Goal: Task Accomplishment & Management: Use online tool/utility

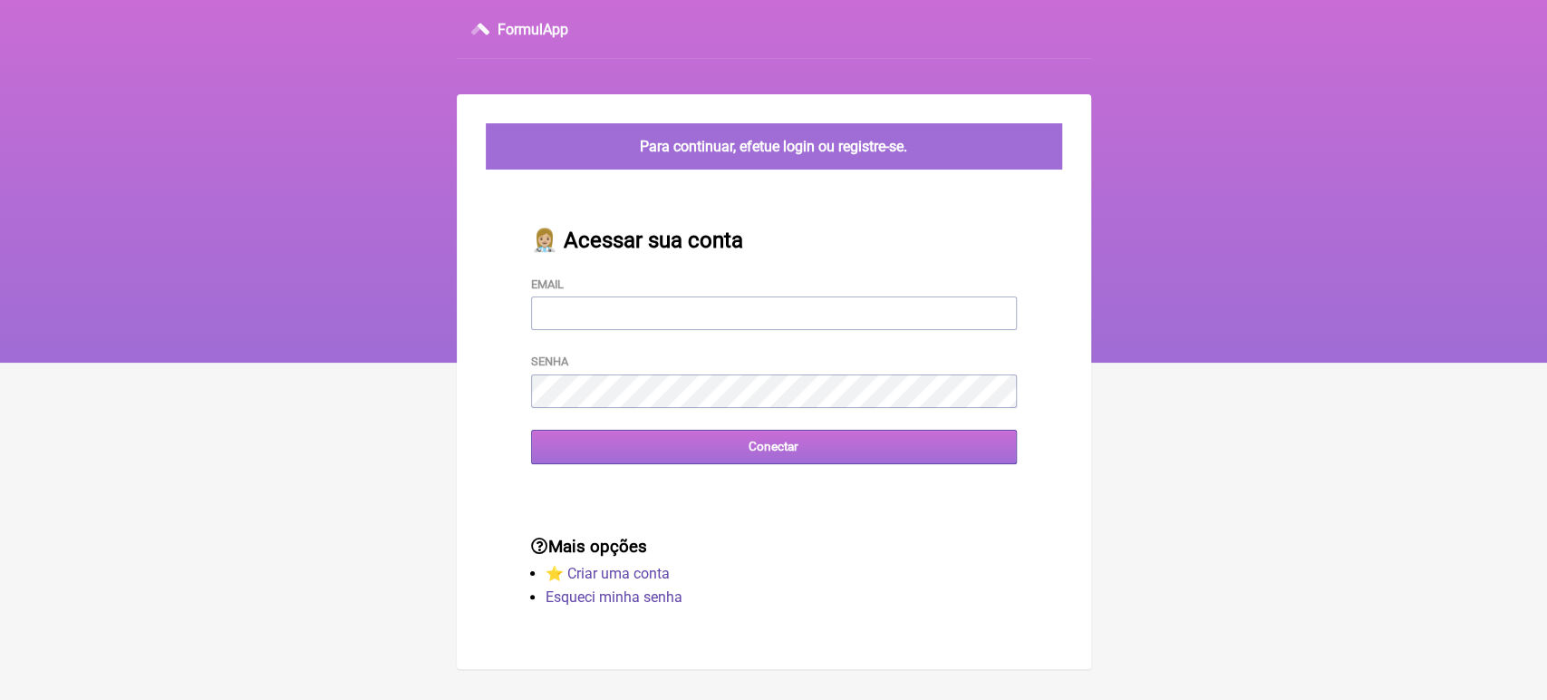
type input "[EMAIL_ADDRESS][DOMAIN_NAME]"
click at [592, 442] on input "Conectar" at bounding box center [774, 447] width 486 height 34
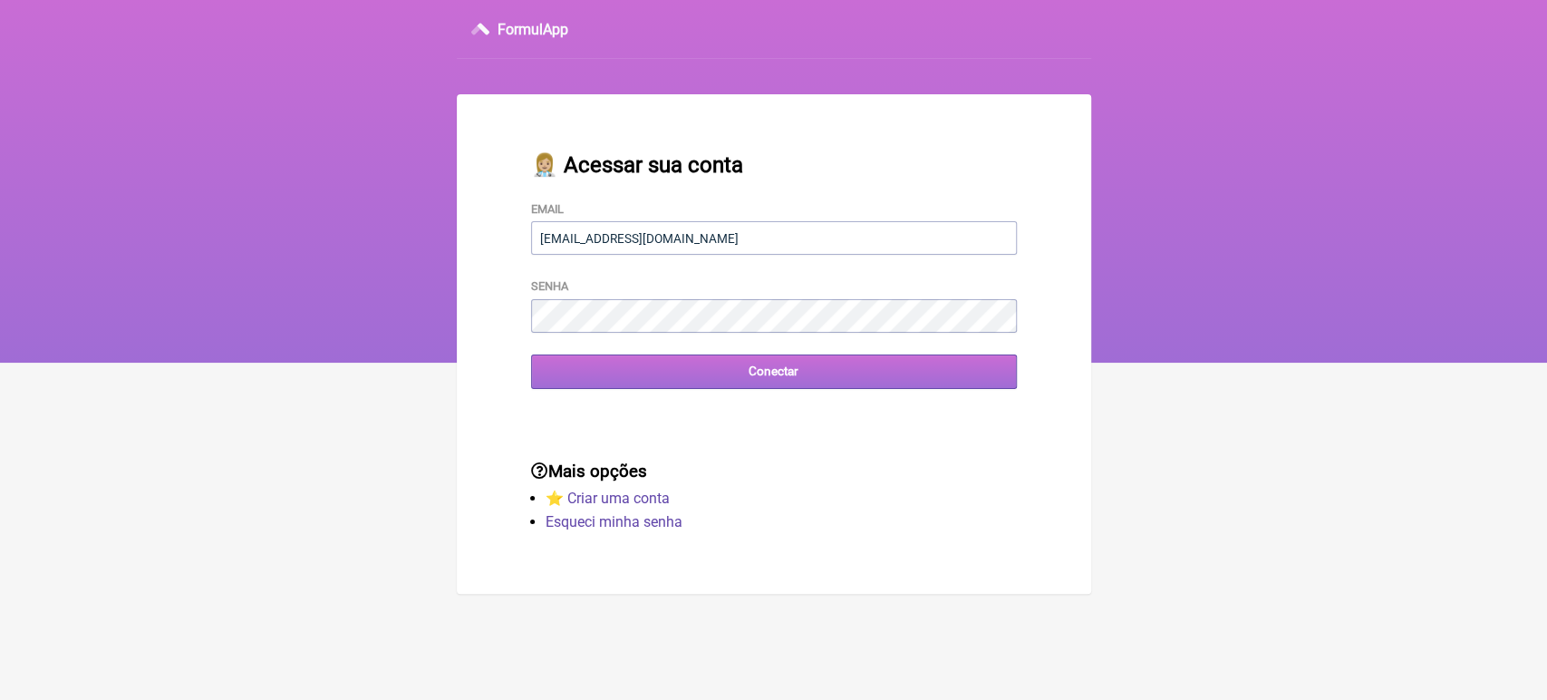
click at [657, 361] on input "Conectar" at bounding box center [774, 371] width 486 height 34
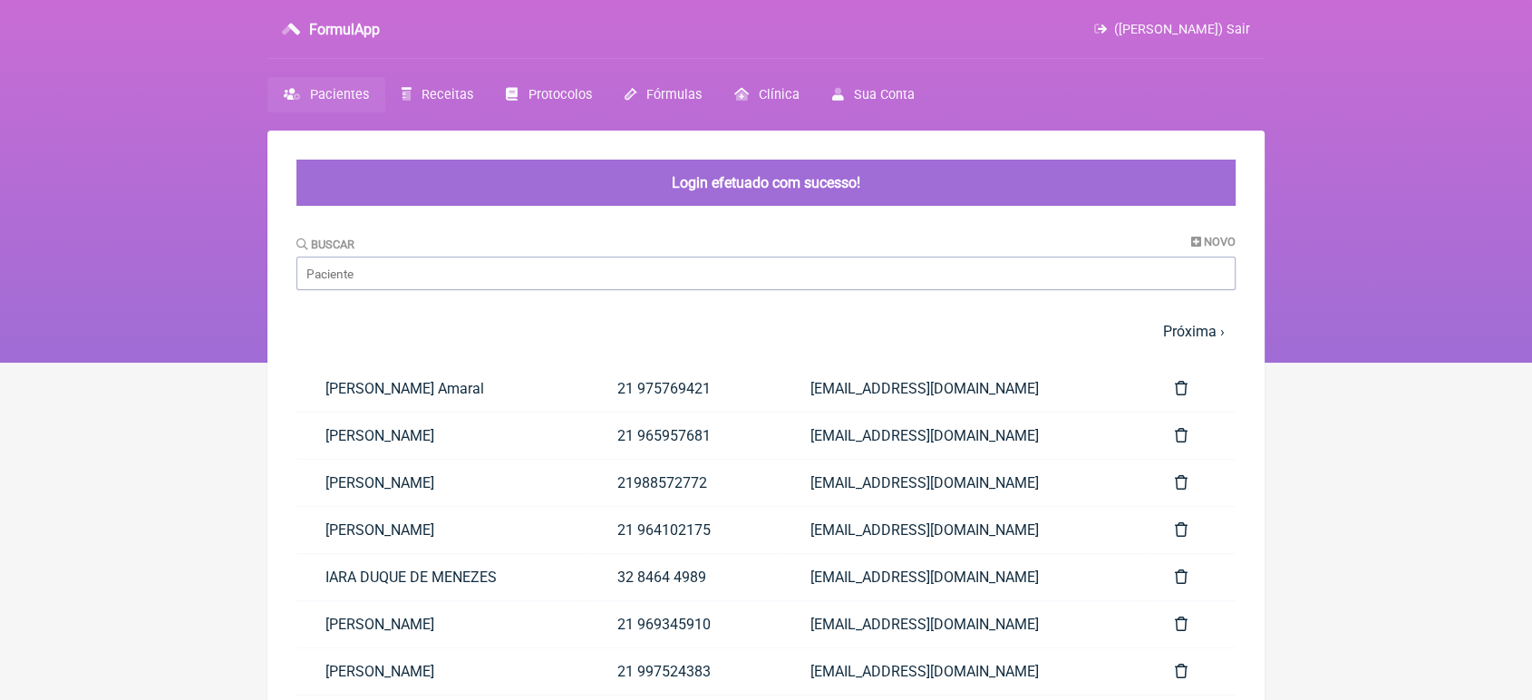
click at [588, 442] on link "lucas Miranda Coelho" at bounding box center [442, 435] width 292 height 46
click at [570, 286] on input "Buscar" at bounding box center [765, 274] width 939 height 34
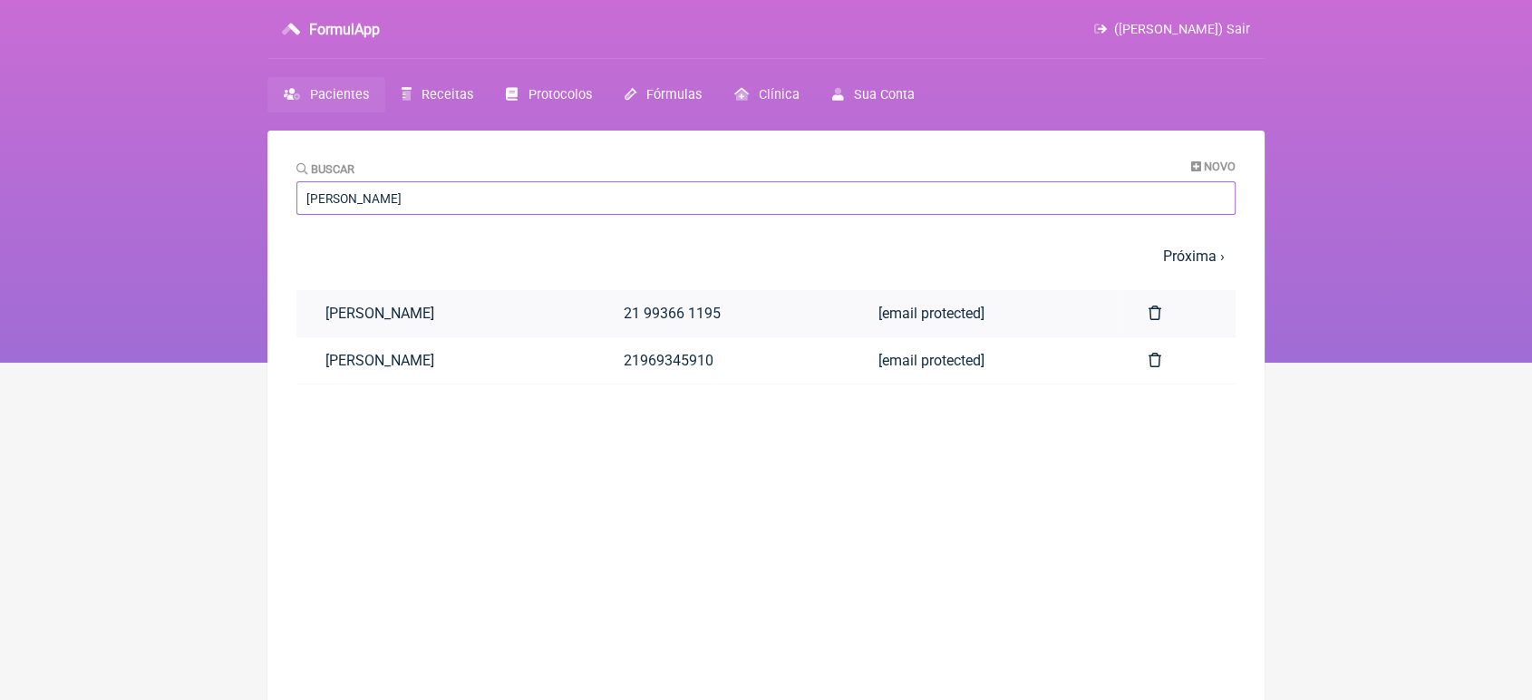
type input "wallace"
click at [564, 315] on link "Wallace Batista Soalheiro" at bounding box center [445, 313] width 298 height 46
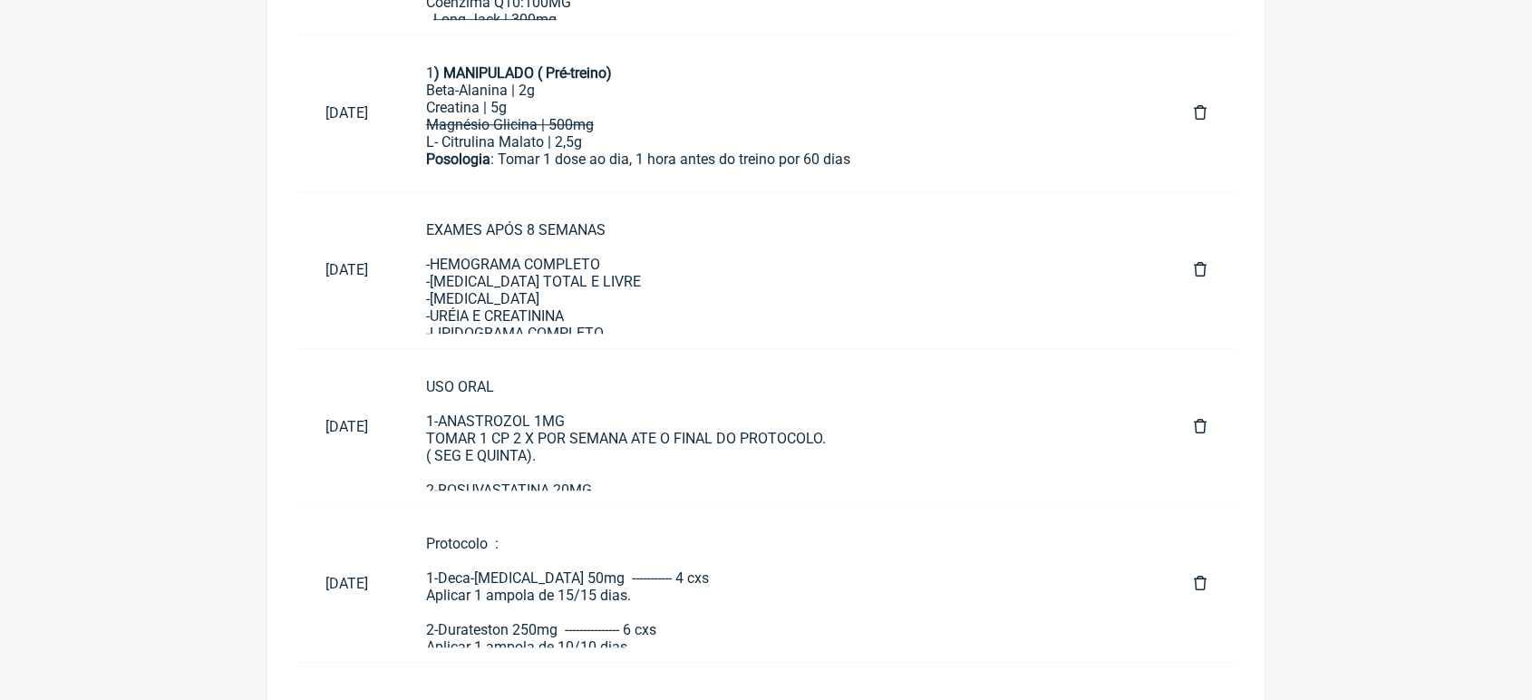
scroll to position [1575, 0]
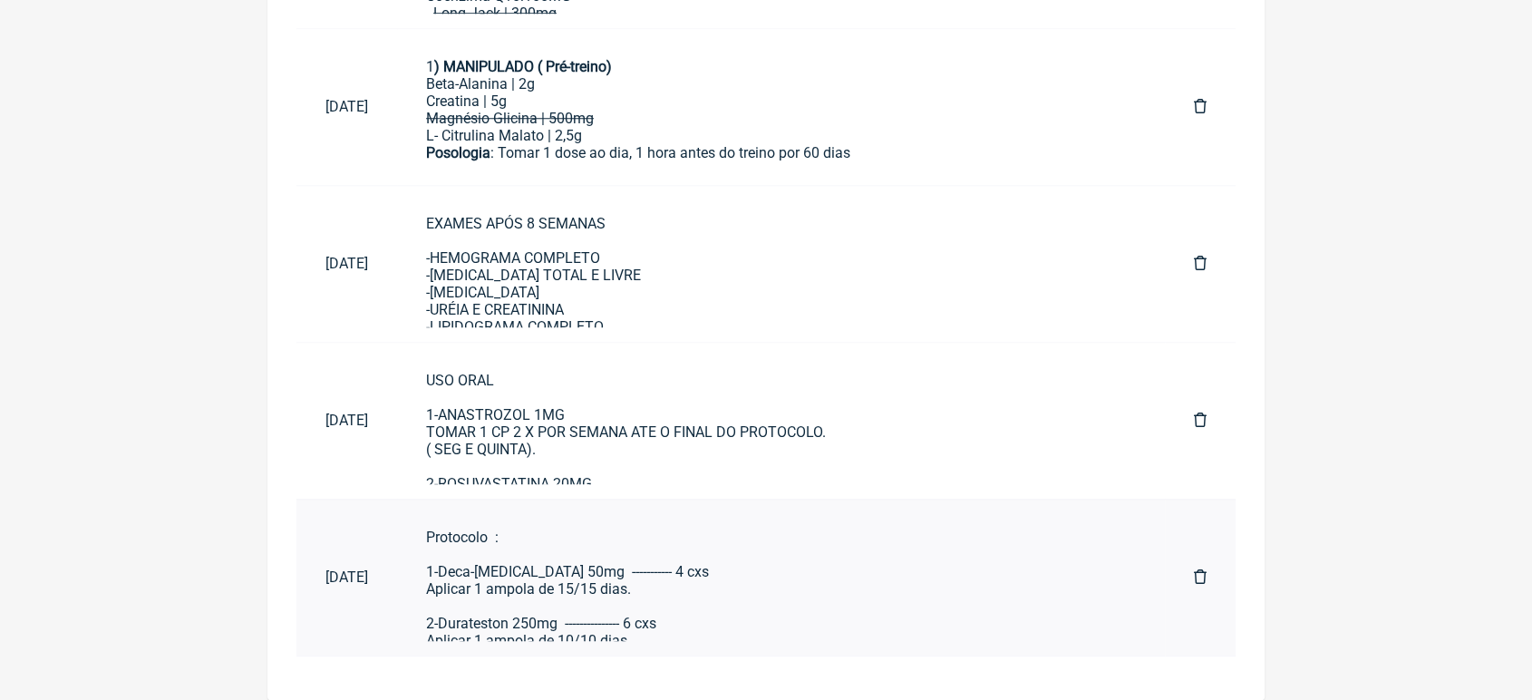
click at [654, 585] on div "Protocolo : 1-Deca-Durabolin 50mg ----------- 4 cxs Aplicar 1 ampola de 15/15 d…" at bounding box center [781, 691] width 710 height 327
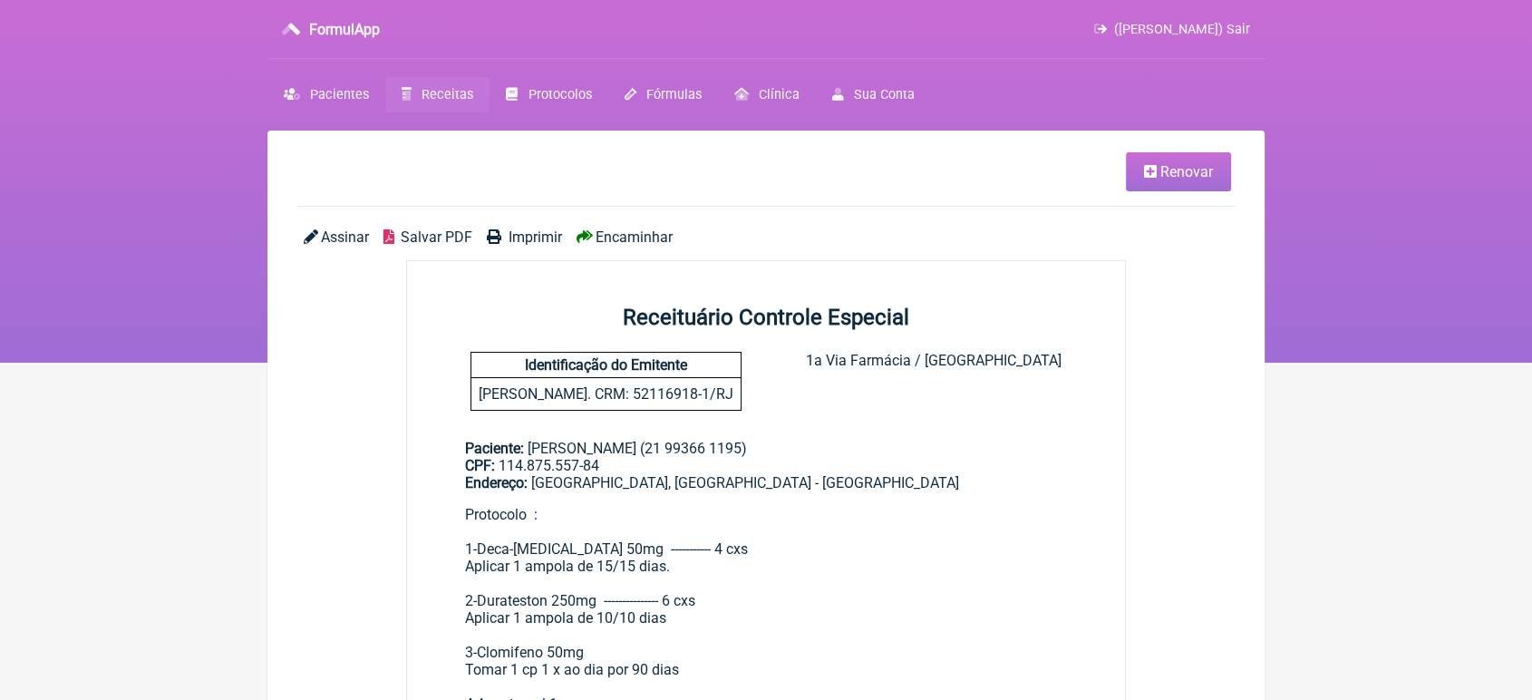
click at [649, 233] on span "Encaminhar" at bounding box center [634, 236] width 77 height 17
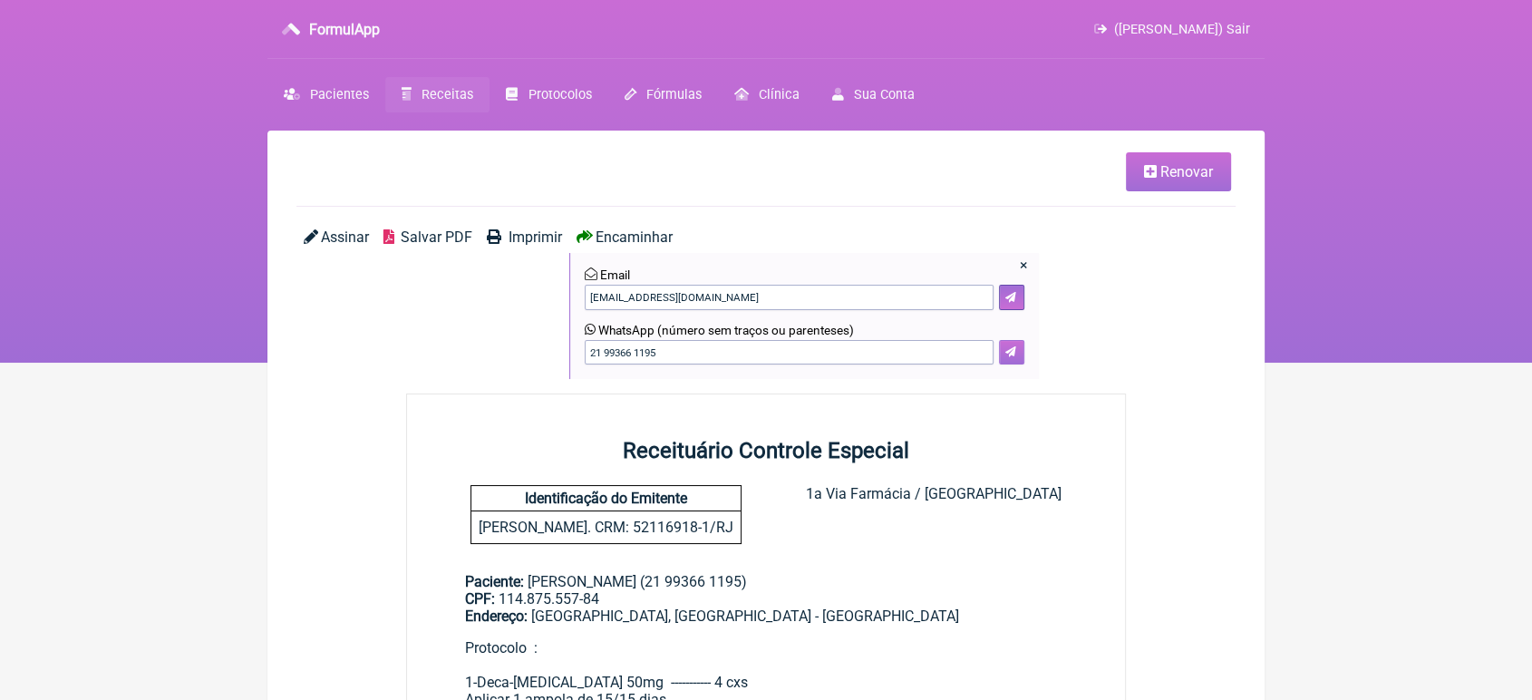
click at [1007, 343] on button at bounding box center [1011, 352] width 25 height 25
click at [799, 355] on input "21 99366 1195" at bounding box center [789, 352] width 409 height 25
click at [999, 340] on button at bounding box center [1011, 352] width 25 height 25
type input "21 987082772"
click at [1008, 355] on icon at bounding box center [1010, 351] width 11 height 11
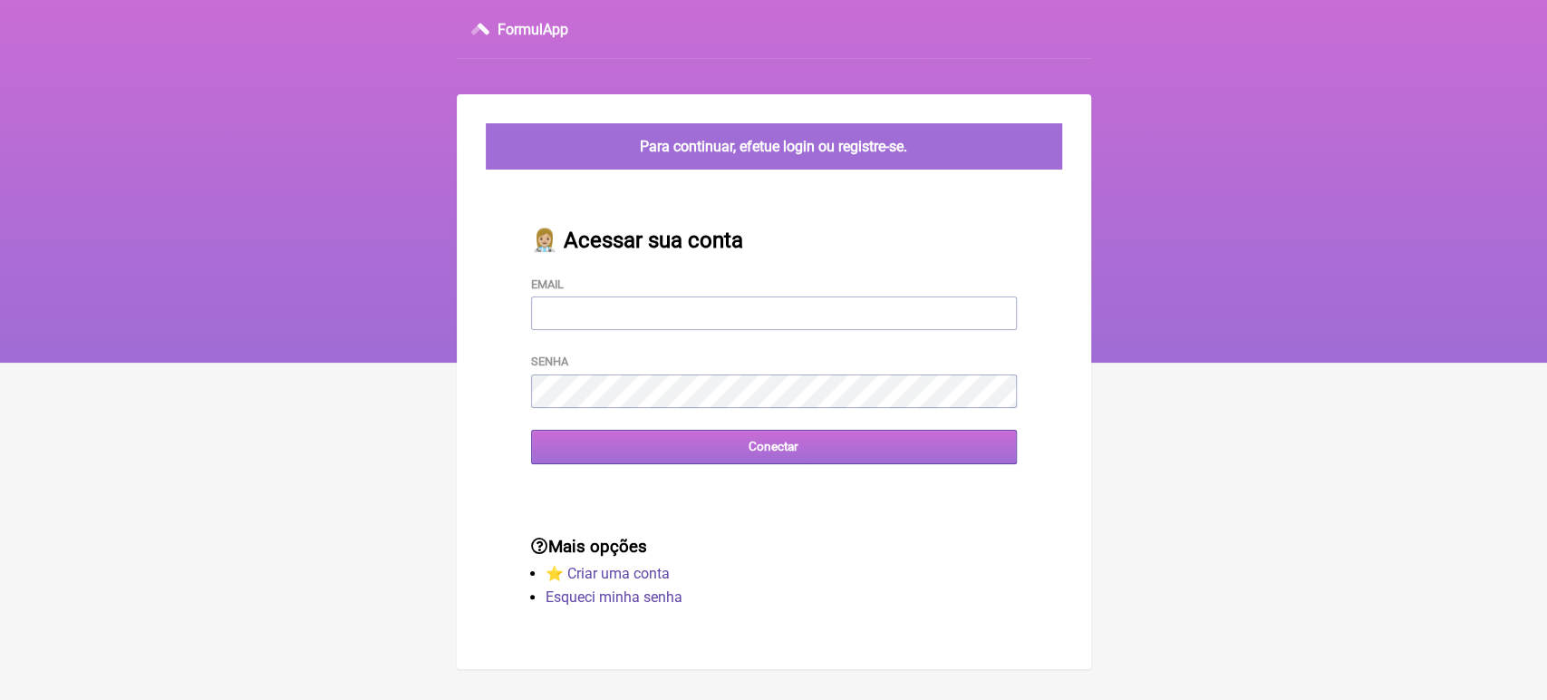
type input "[EMAIL_ADDRESS][DOMAIN_NAME]"
click at [561, 455] on input "Conectar" at bounding box center [774, 447] width 486 height 34
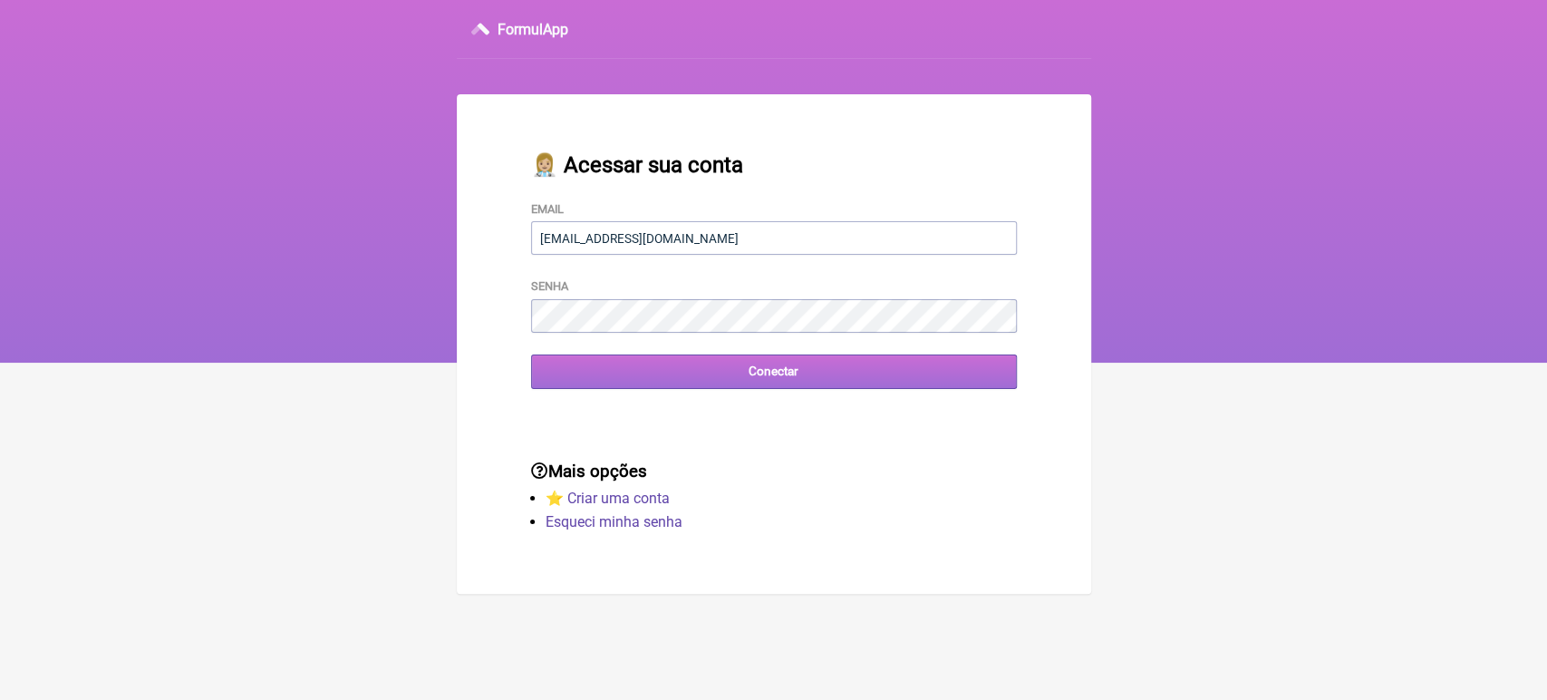
click at [616, 374] on input "Conectar" at bounding box center [774, 371] width 486 height 34
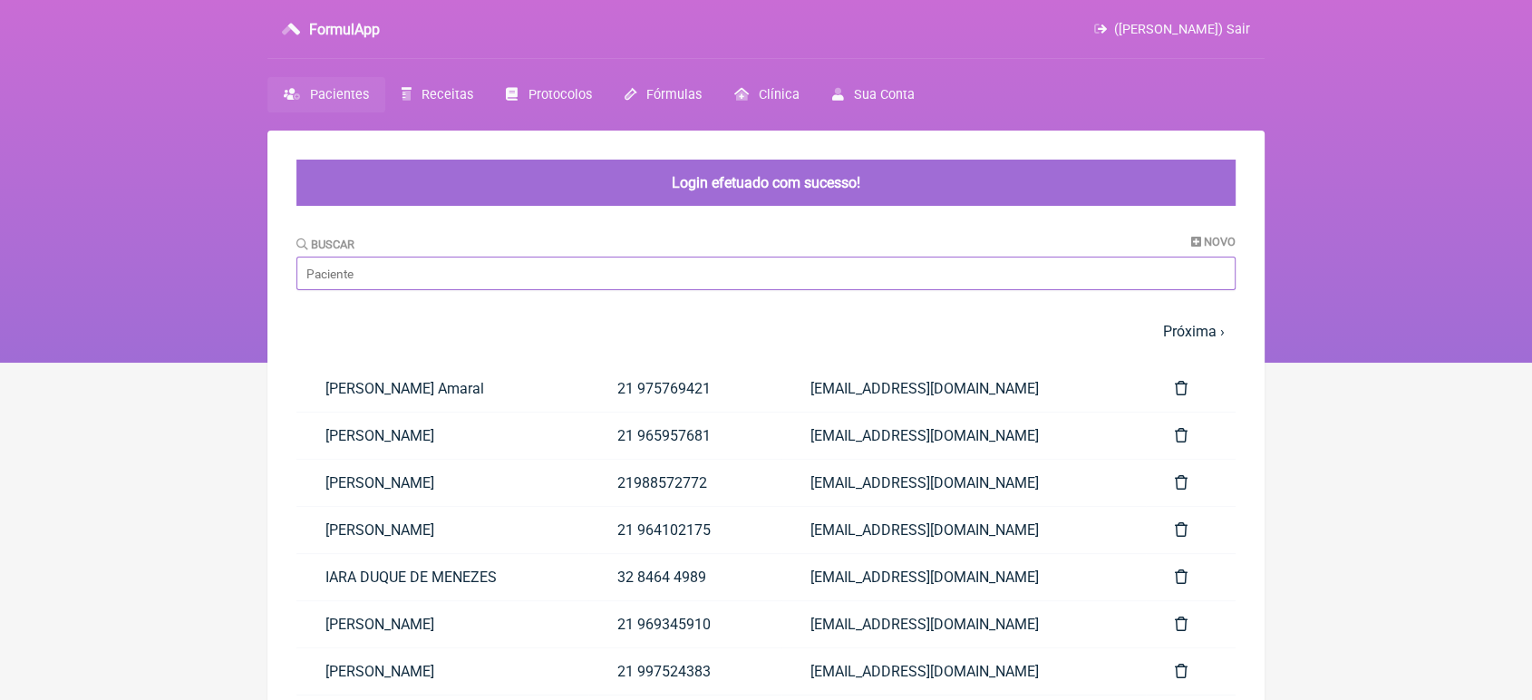
click at [491, 270] on input "Buscar" at bounding box center [765, 274] width 939 height 34
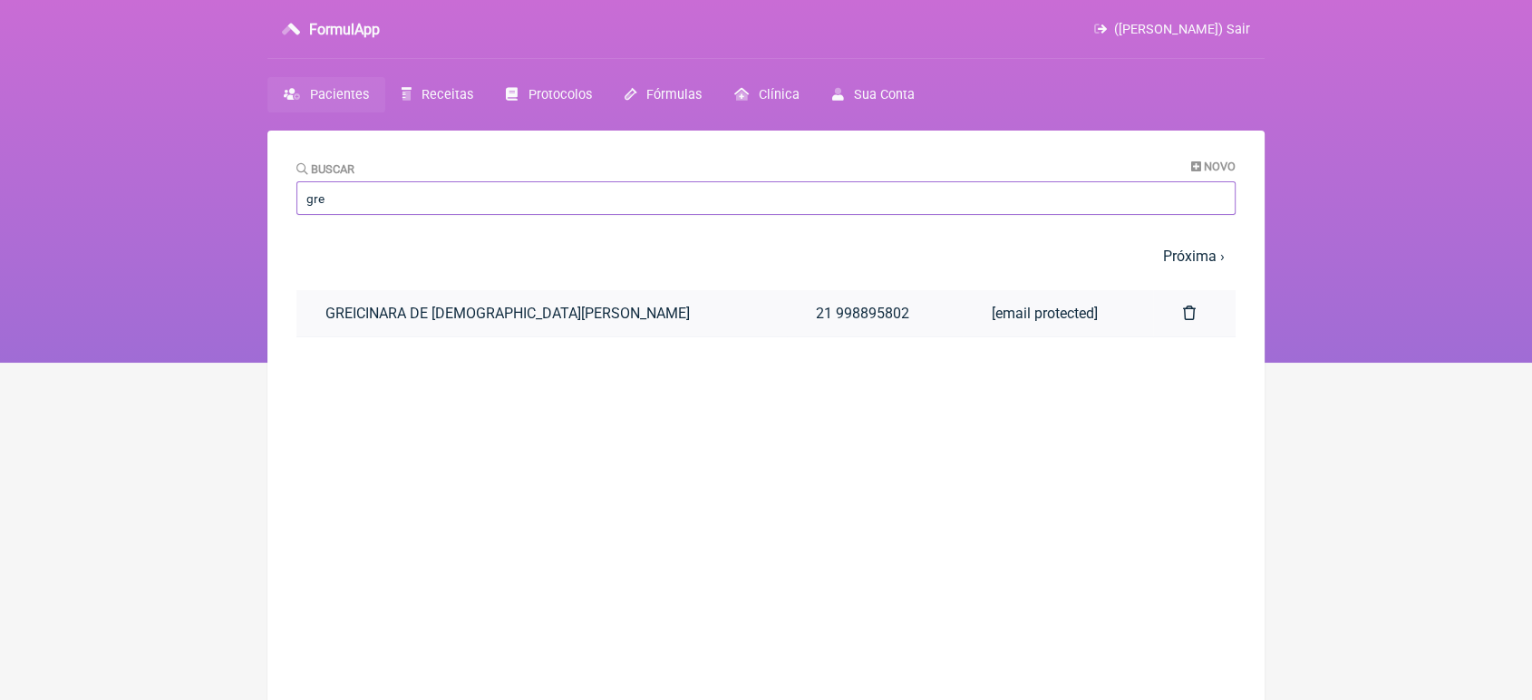
type input "gre"
click at [348, 316] on link "GREICINARA DE [DEMOGRAPHIC_DATA][PERSON_NAME]" at bounding box center [541, 313] width 490 height 46
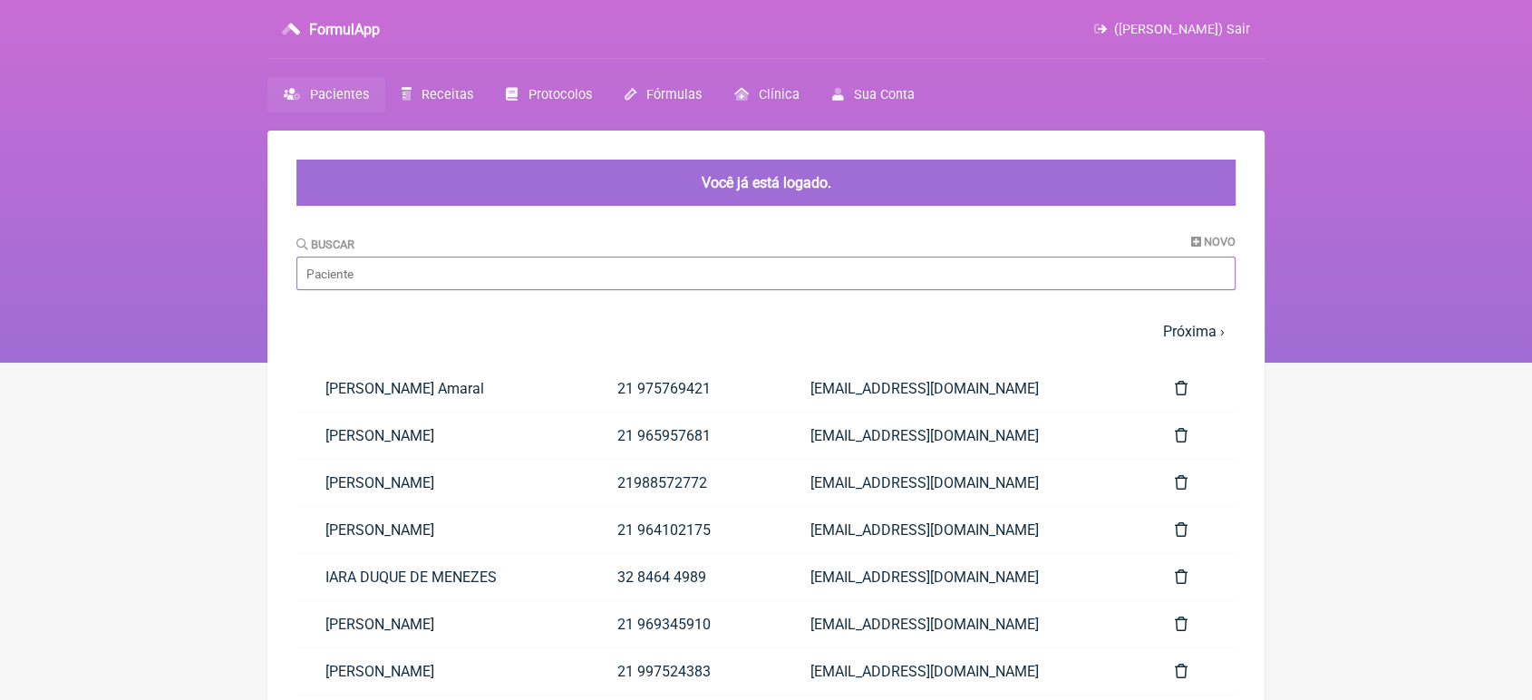
click at [573, 285] on input "Buscar" at bounding box center [765, 274] width 939 height 34
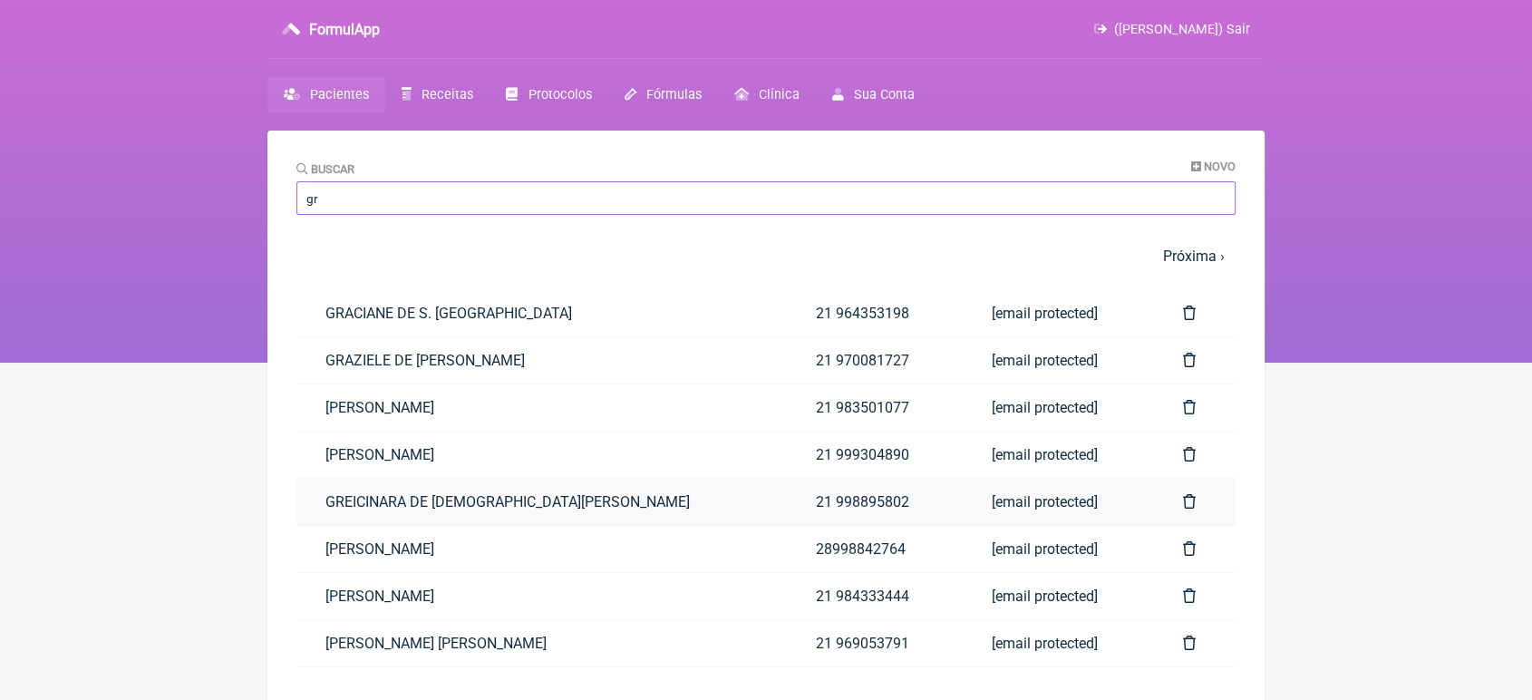
type input "gr"
click at [478, 510] on link "GREICINARA DE [DEMOGRAPHIC_DATA][PERSON_NAME]" at bounding box center [541, 502] width 490 height 46
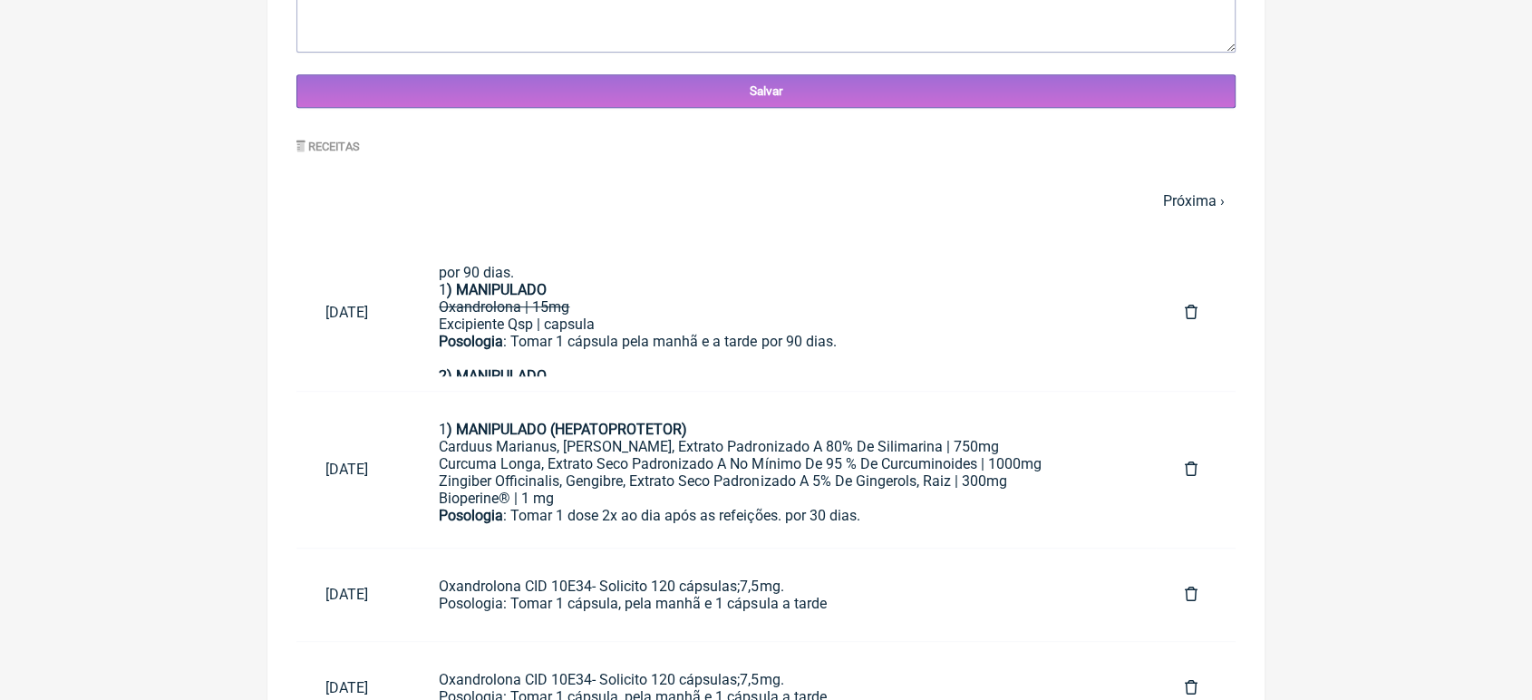
scroll to position [787, 0]
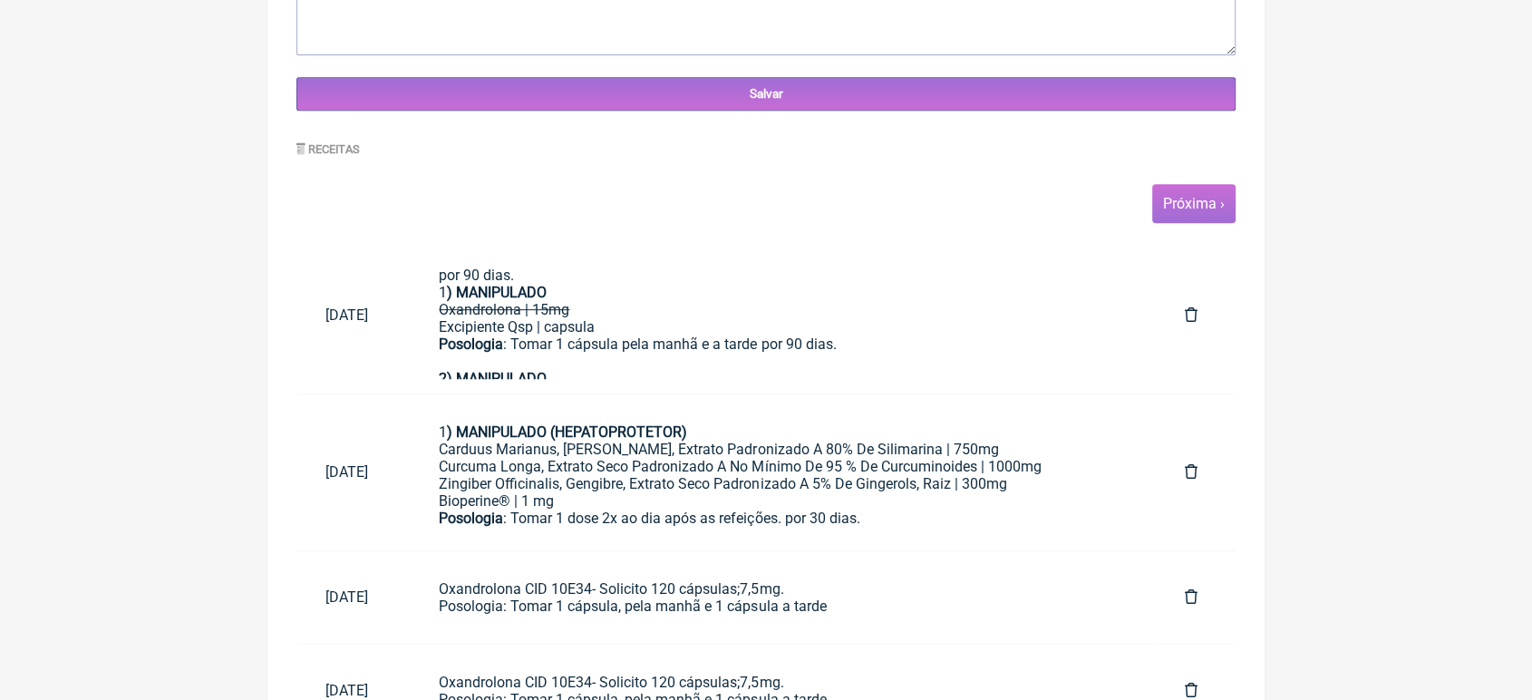
click at [1184, 222] on span "Próxima ›" at bounding box center [1193, 203] width 83 height 39
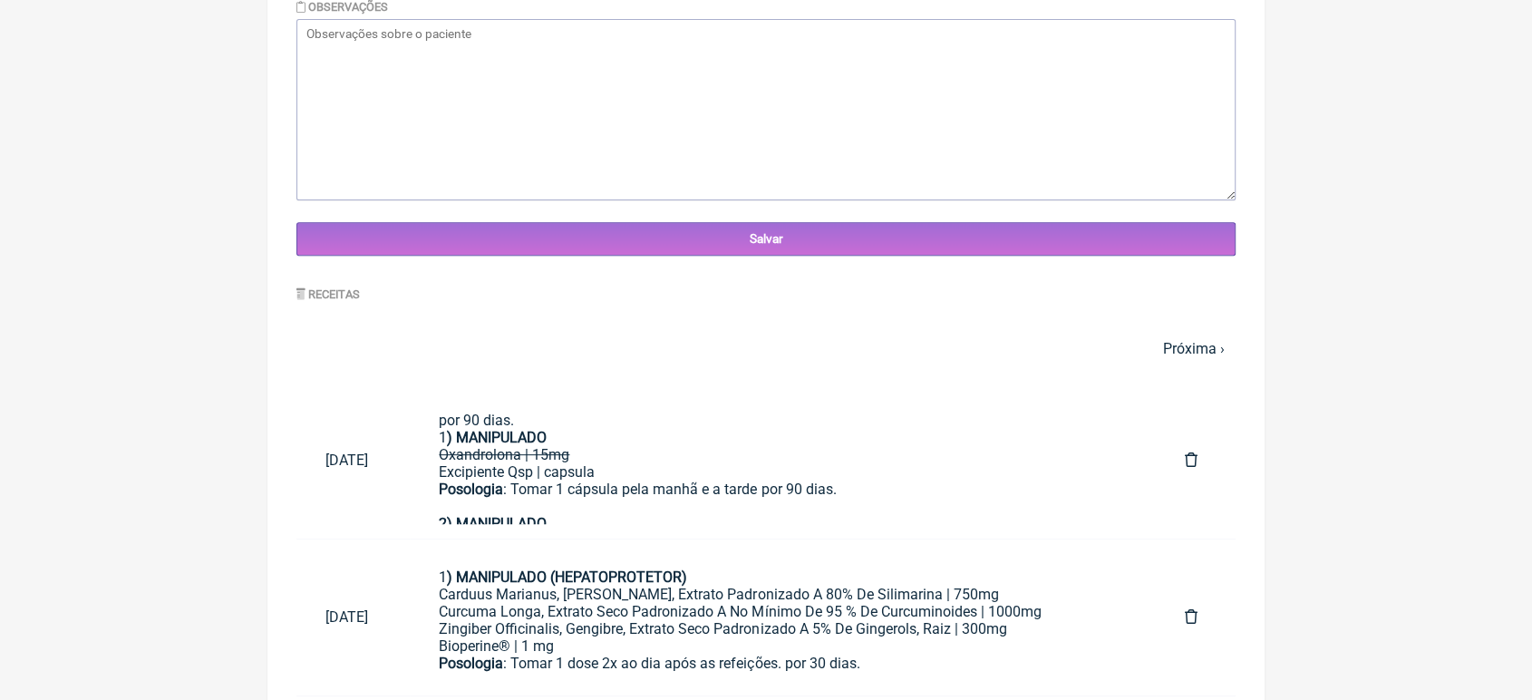
scroll to position [629, 0]
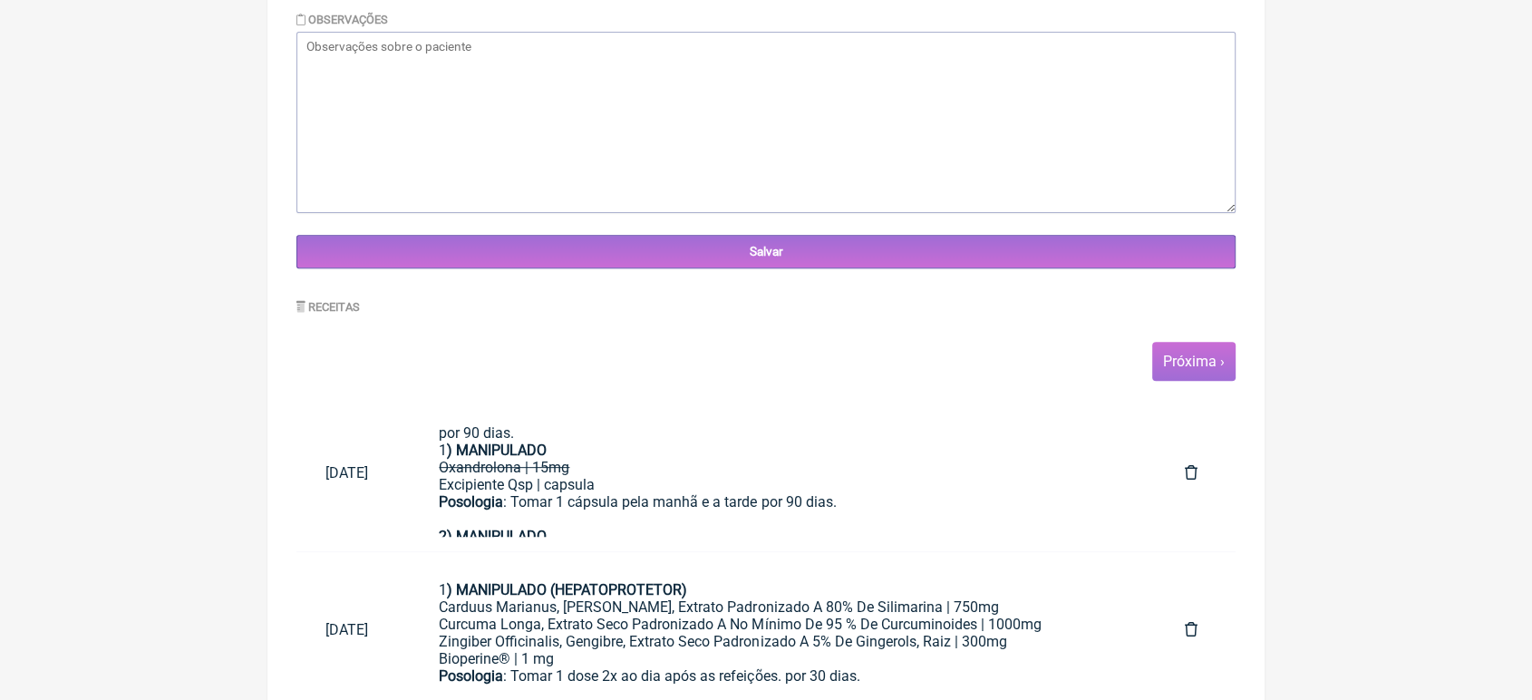
click at [1178, 367] on link "Próxima ›" at bounding box center [1194, 361] width 62 height 17
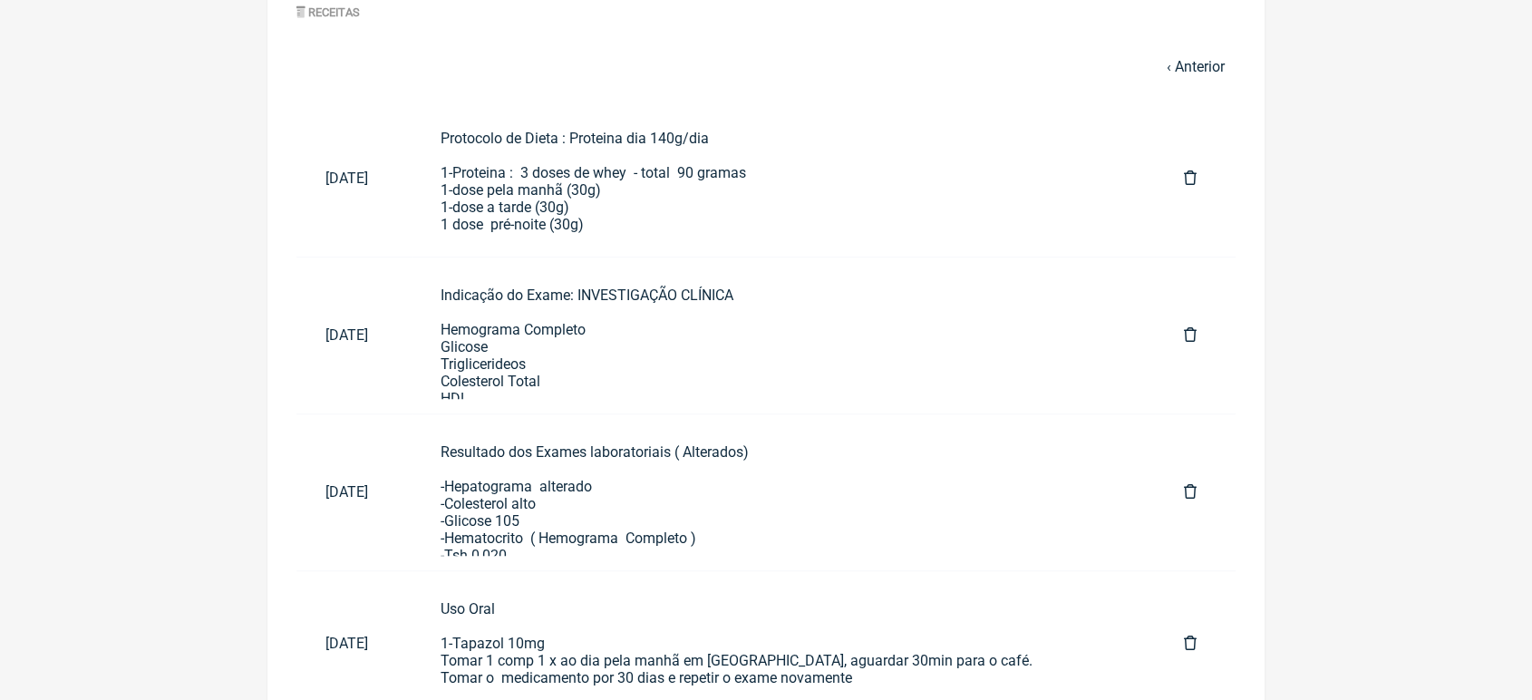
scroll to position [994, 0]
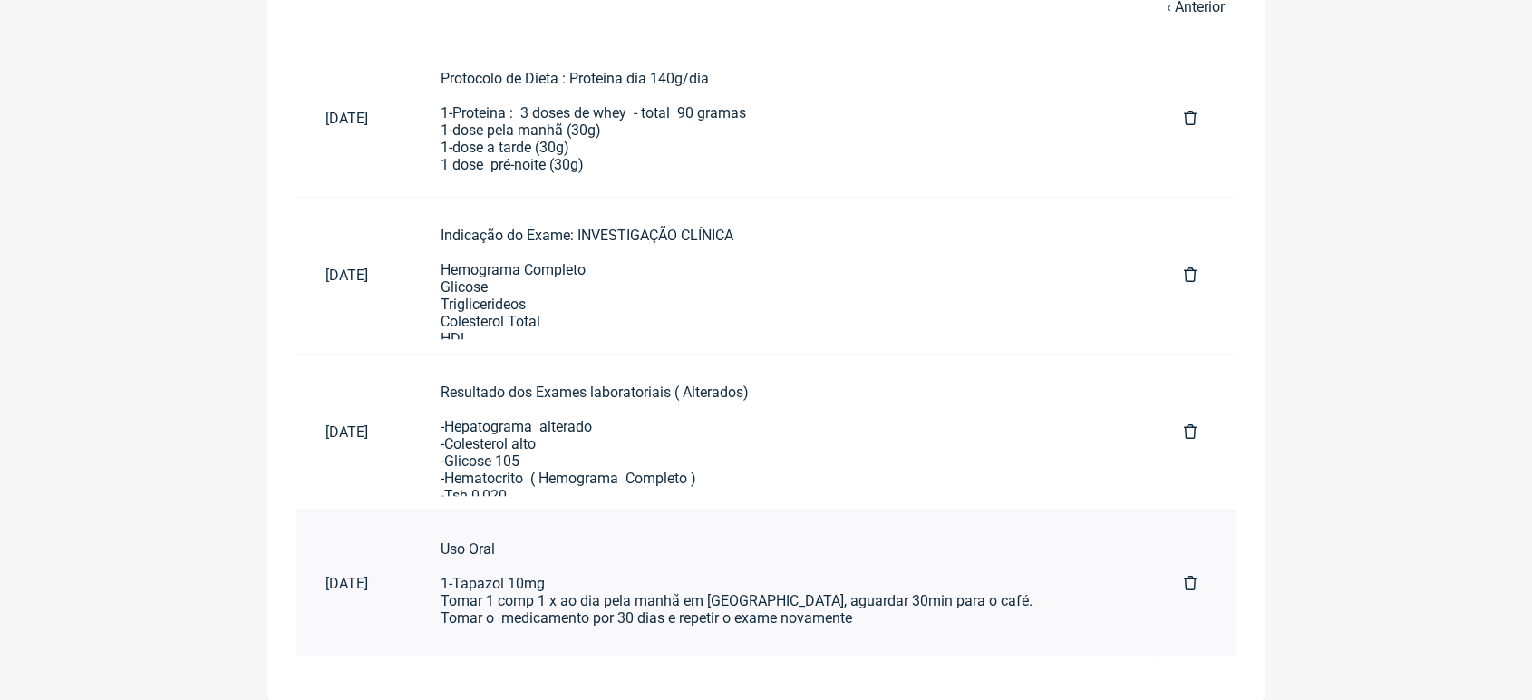
click at [905, 557] on div "Uso Oral 1-Tapazol 10mg Tomar 1 comp 1 x ao dia pela manhã em jejum, aguardar 3…" at bounding box center [783, 583] width 685 height 86
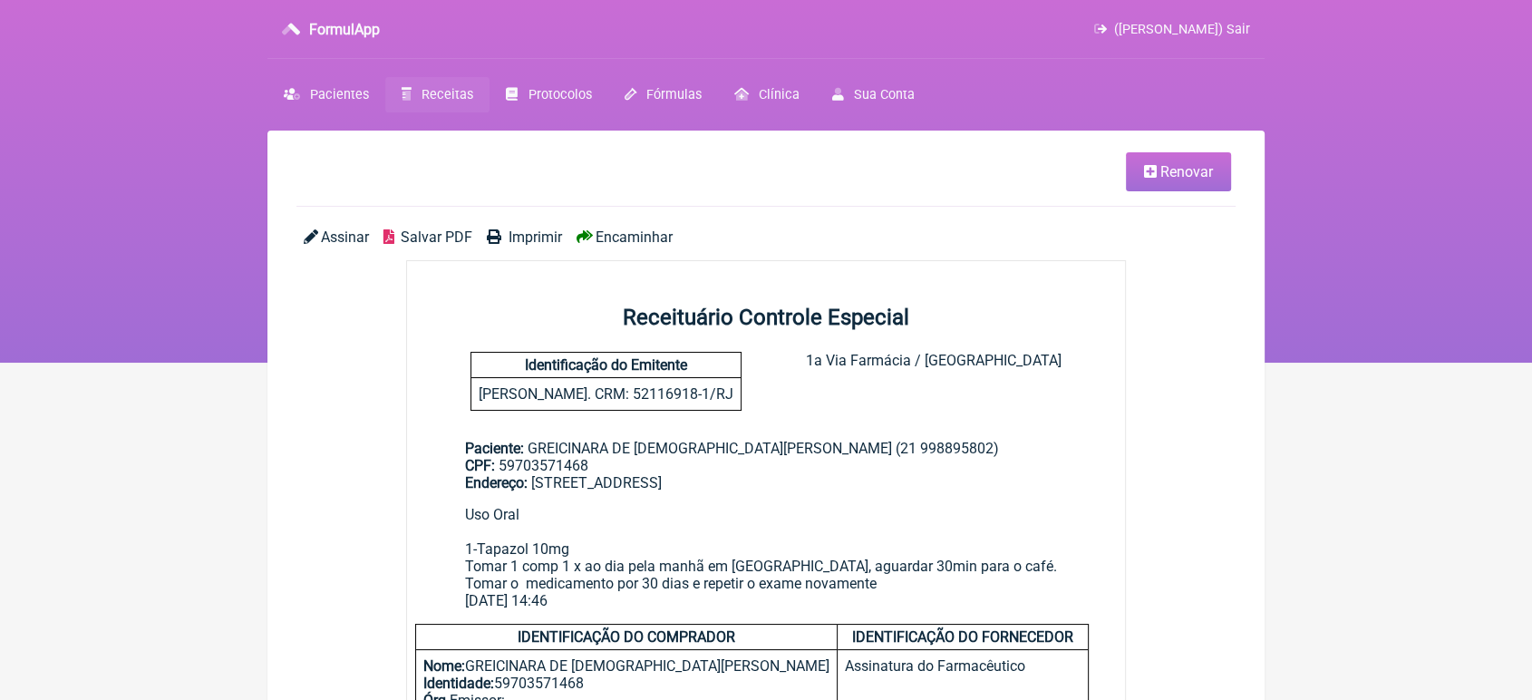
click at [621, 230] on span "Encaminhar" at bounding box center [634, 236] width 77 height 17
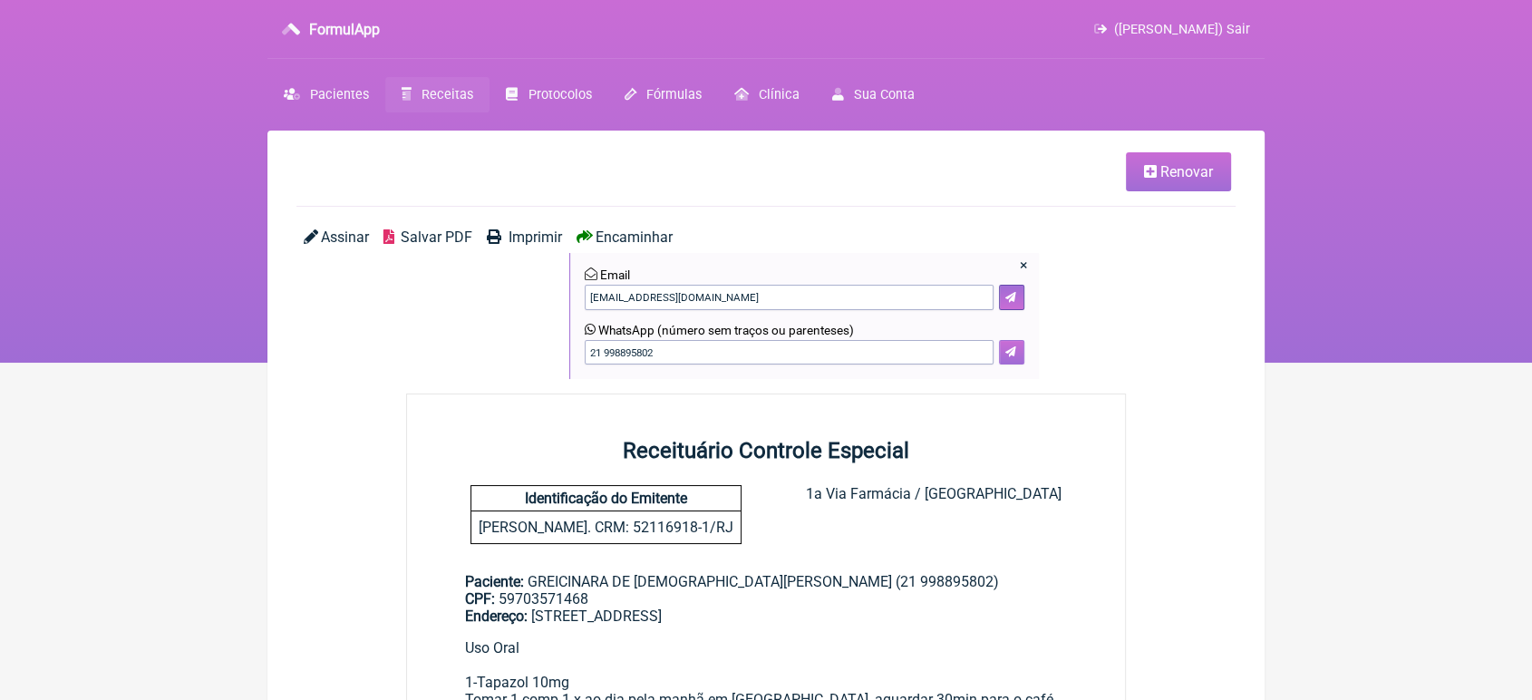
click at [1007, 356] on icon at bounding box center [1010, 351] width 11 height 11
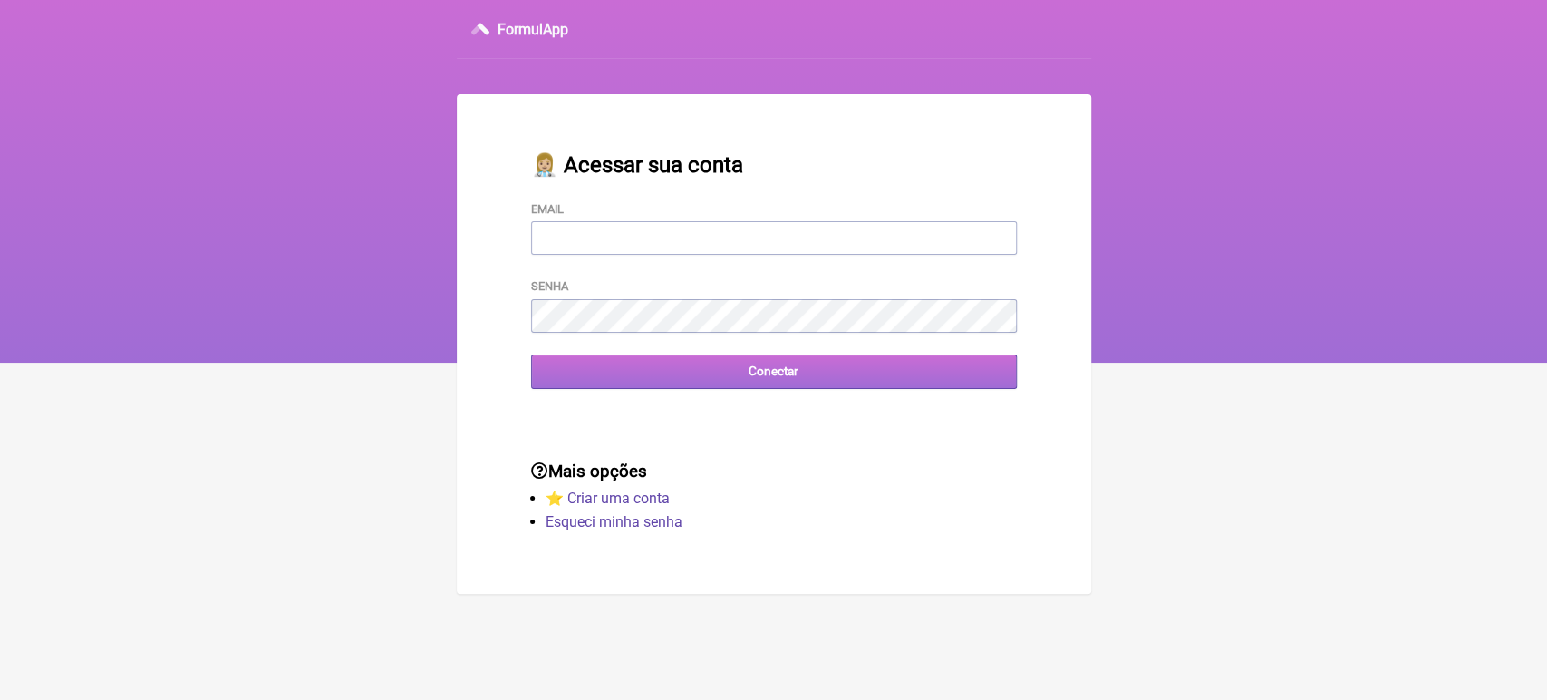
type input "[EMAIL_ADDRESS][DOMAIN_NAME]"
click at [605, 363] on input "Conectar" at bounding box center [774, 371] width 486 height 34
click at [711, 378] on input "Conectar" at bounding box center [774, 371] width 486 height 34
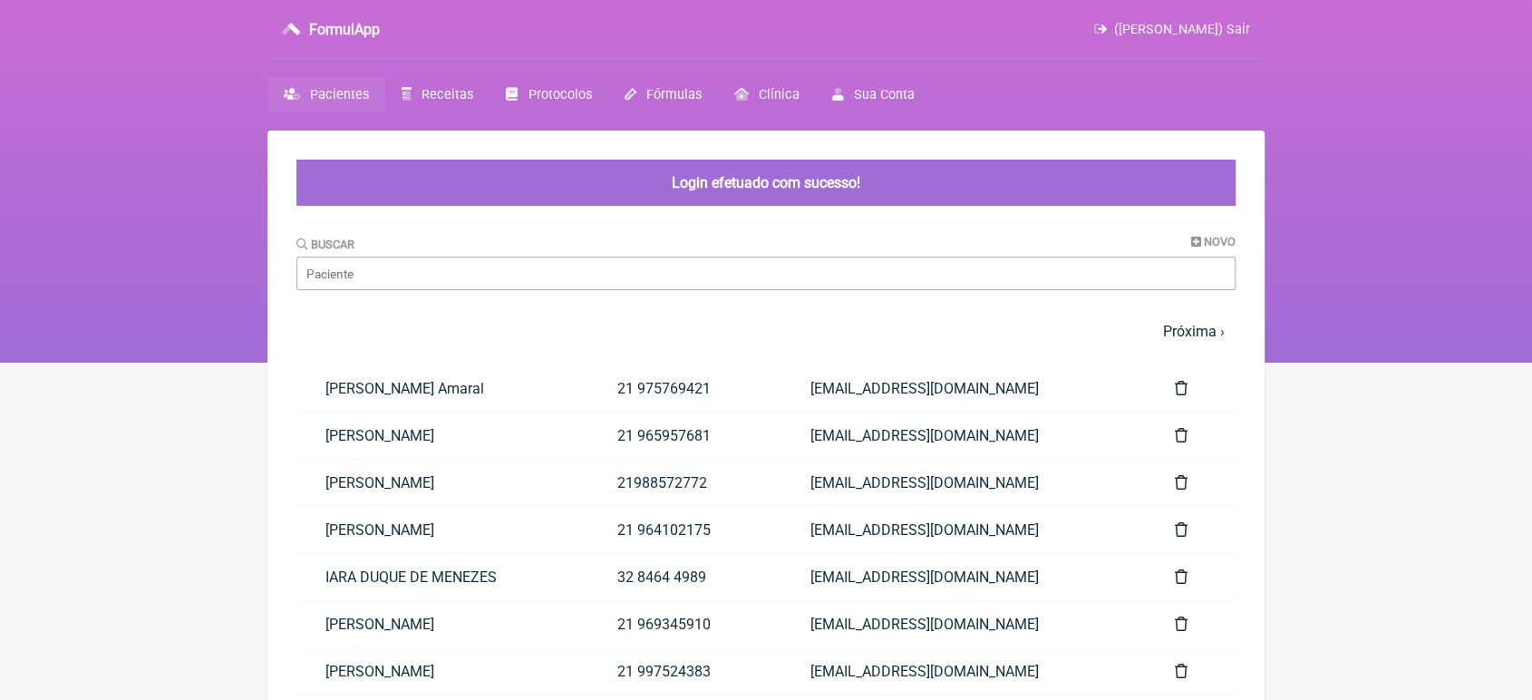
click at [605, 363] on main "Login efetuado com sucesso! [GEOGRAPHIC_DATA] Novo 1 2 3 4 5 … Próxima › Última…" at bounding box center [765, 553] width 997 height 844
click at [522, 282] on input "Buscar" at bounding box center [765, 274] width 939 height 34
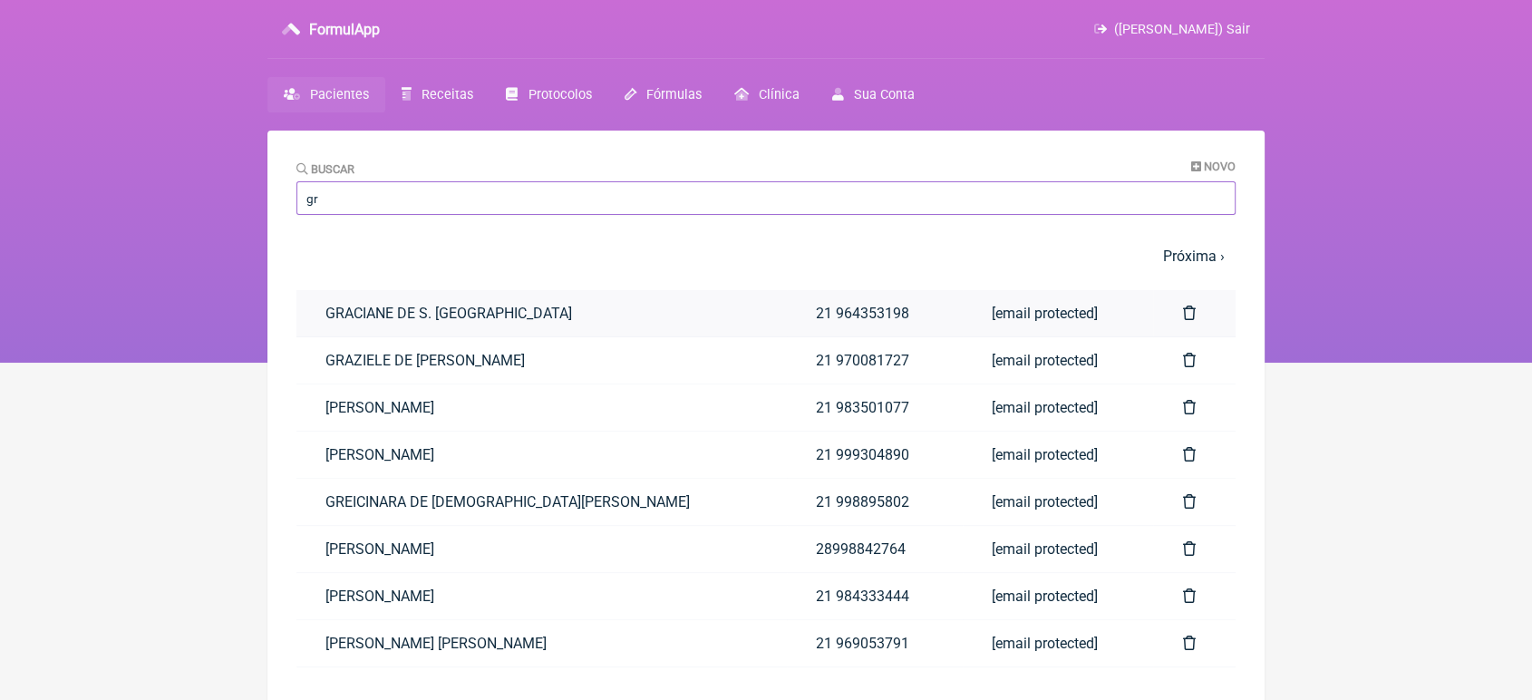
type input "gr"
click at [348, 313] on link "GRACIANE DE S. [GEOGRAPHIC_DATA]" at bounding box center [541, 313] width 490 height 46
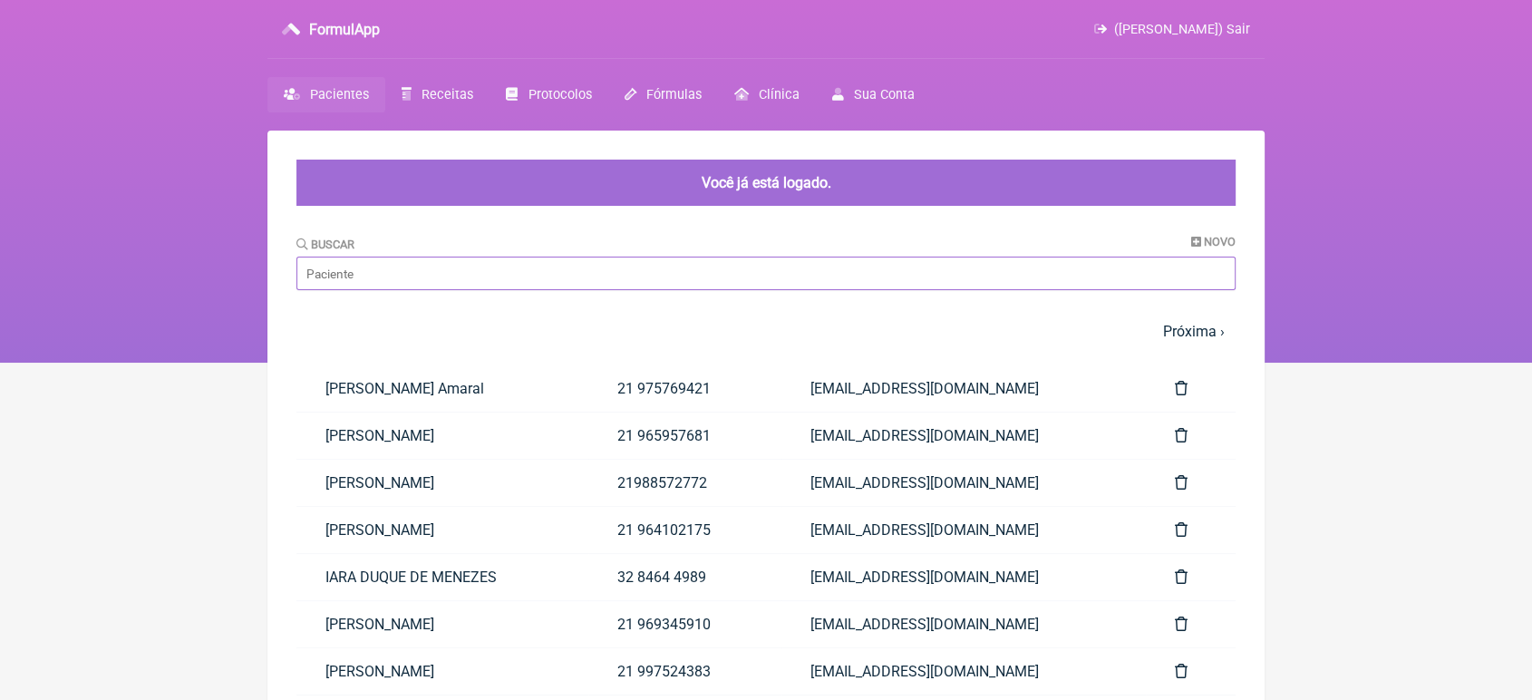
click at [560, 274] on input "Buscar" at bounding box center [765, 274] width 939 height 34
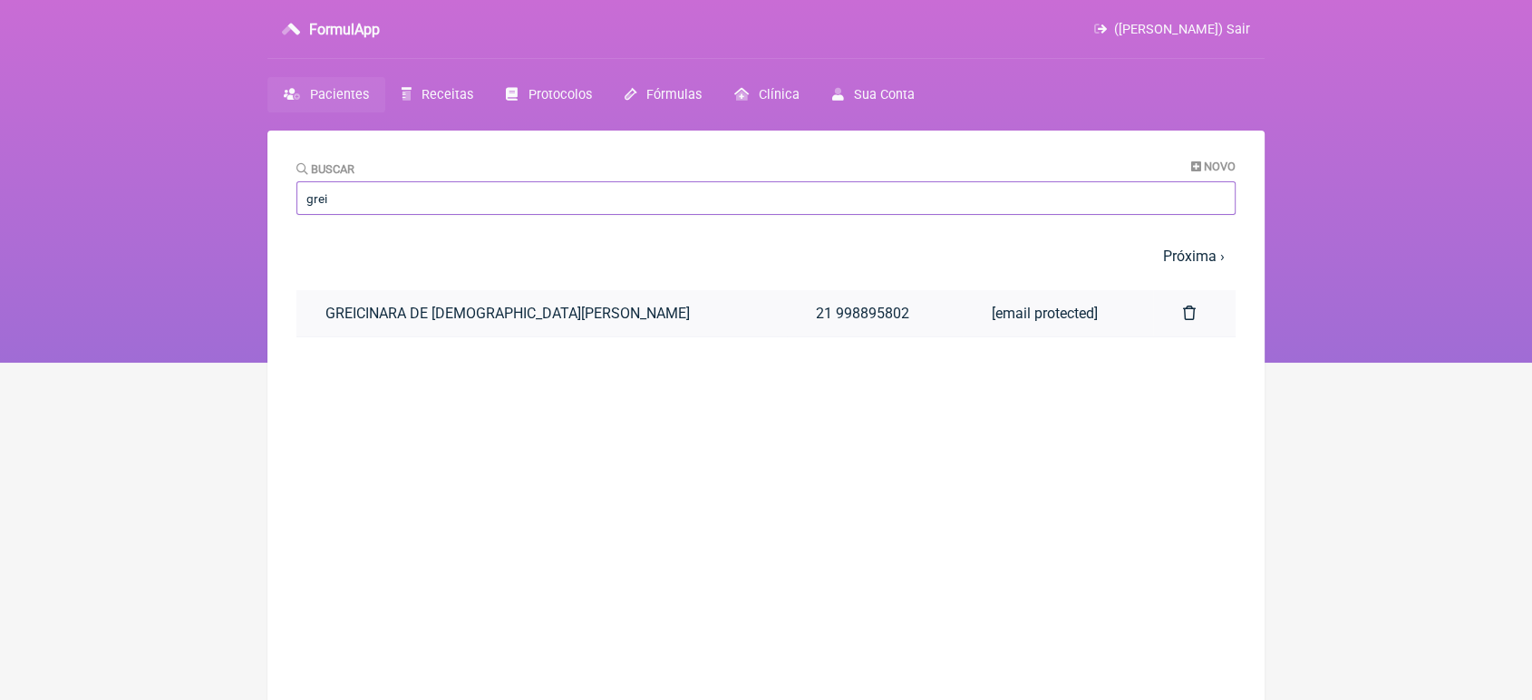
type input "grei"
click at [486, 332] on link "GREICINARA DE [DEMOGRAPHIC_DATA][PERSON_NAME]" at bounding box center [541, 313] width 490 height 46
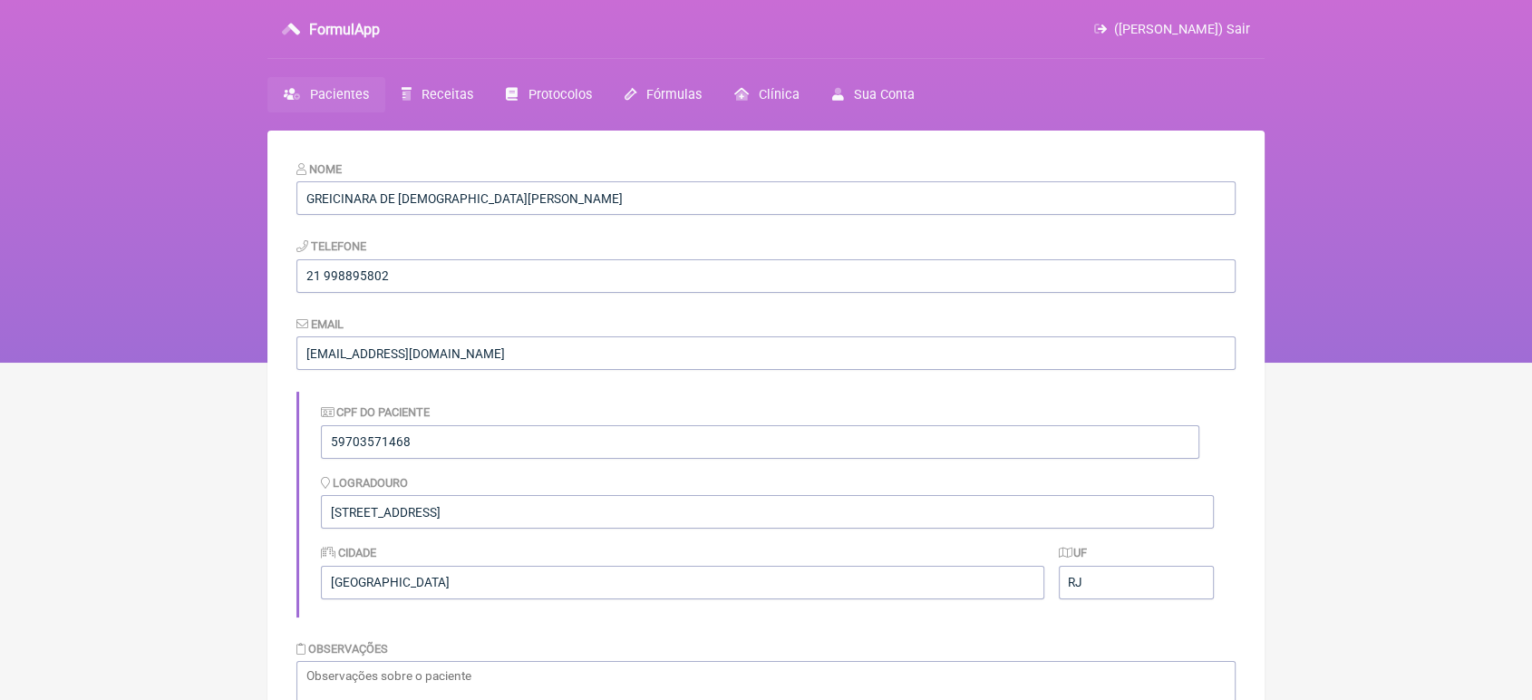
drag, startPoint x: 1540, startPoint y: 194, endPoint x: 1416, endPoint y: 130, distance: 139.9
click at [1416, 130] on nav "FormulApp ([PERSON_NAME]) Sair [GEOGRAPHIC_DATA] Receitas Protocolos Fórmulas […" at bounding box center [766, 181] width 1532 height 363
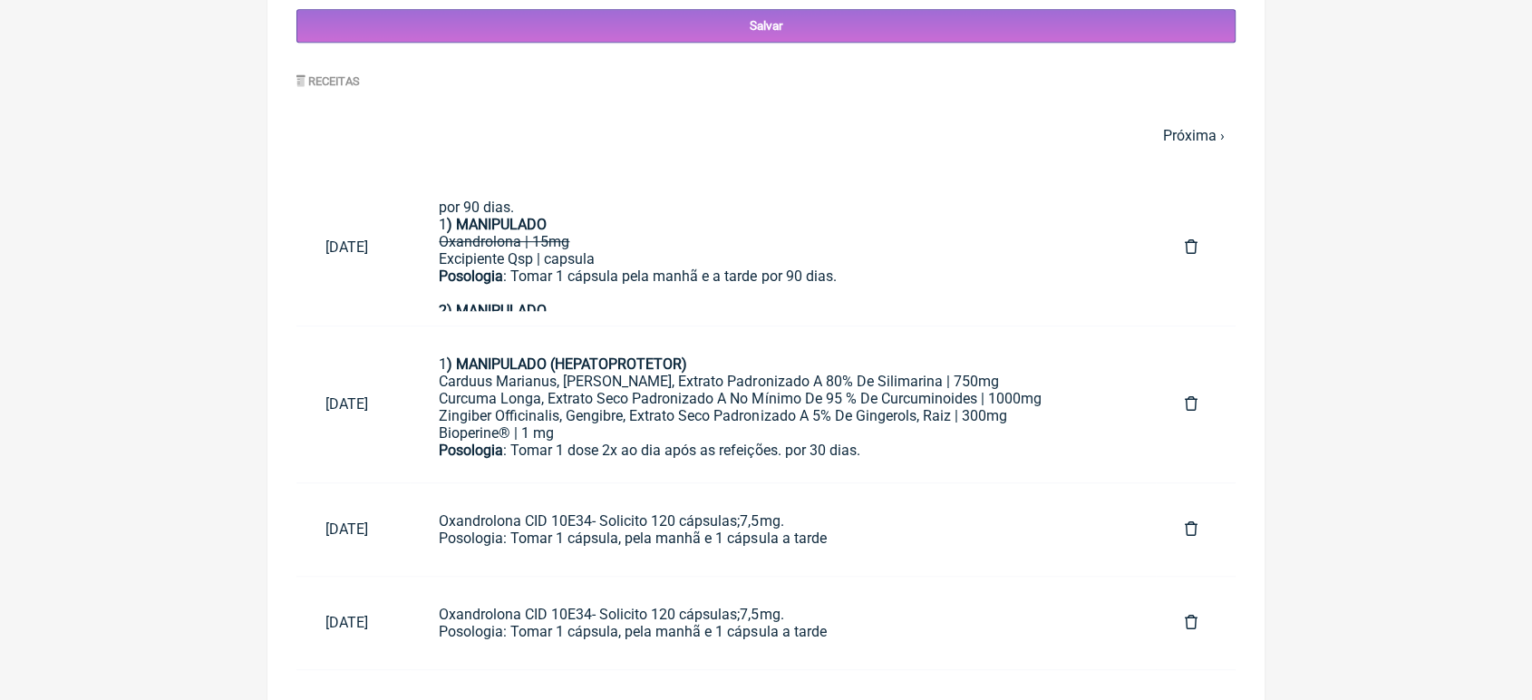
scroll to position [839, 0]
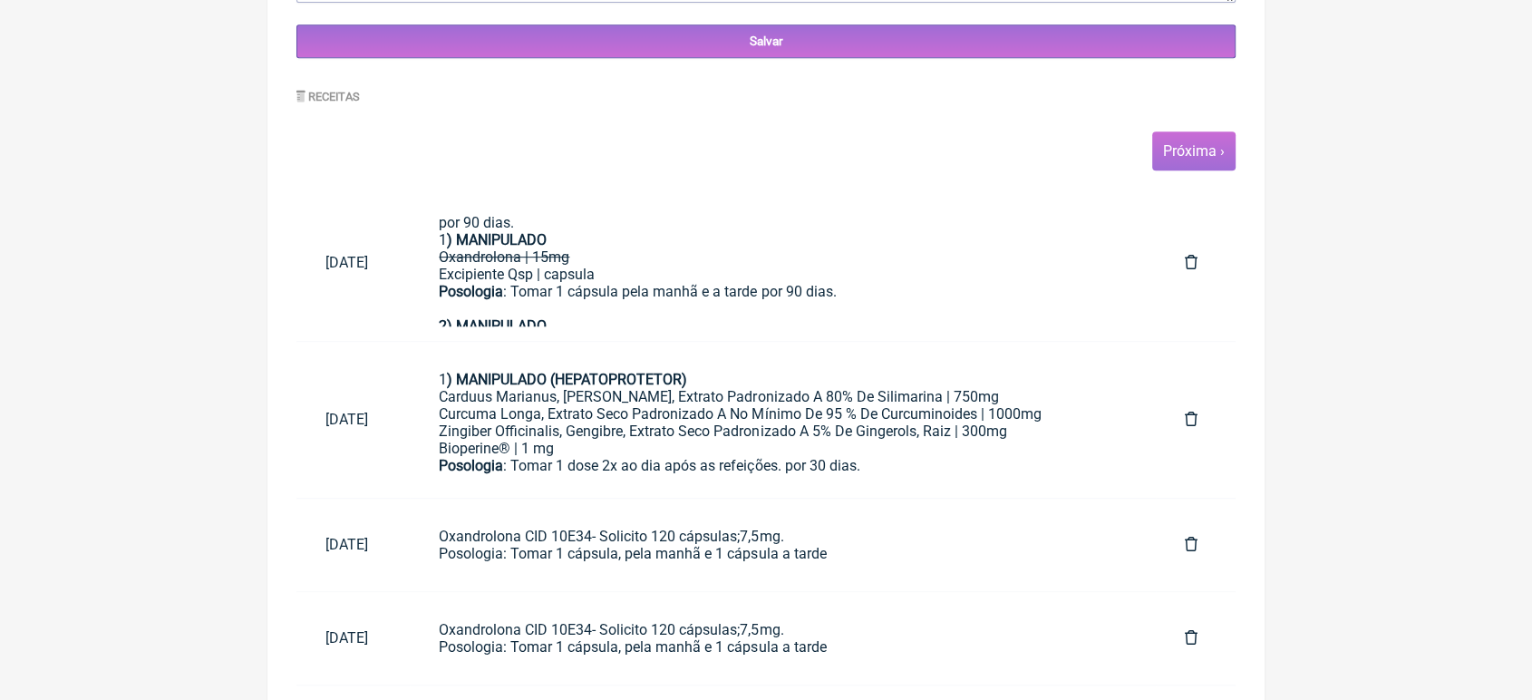
click at [1217, 157] on link "Próxima ›" at bounding box center [1194, 150] width 62 height 17
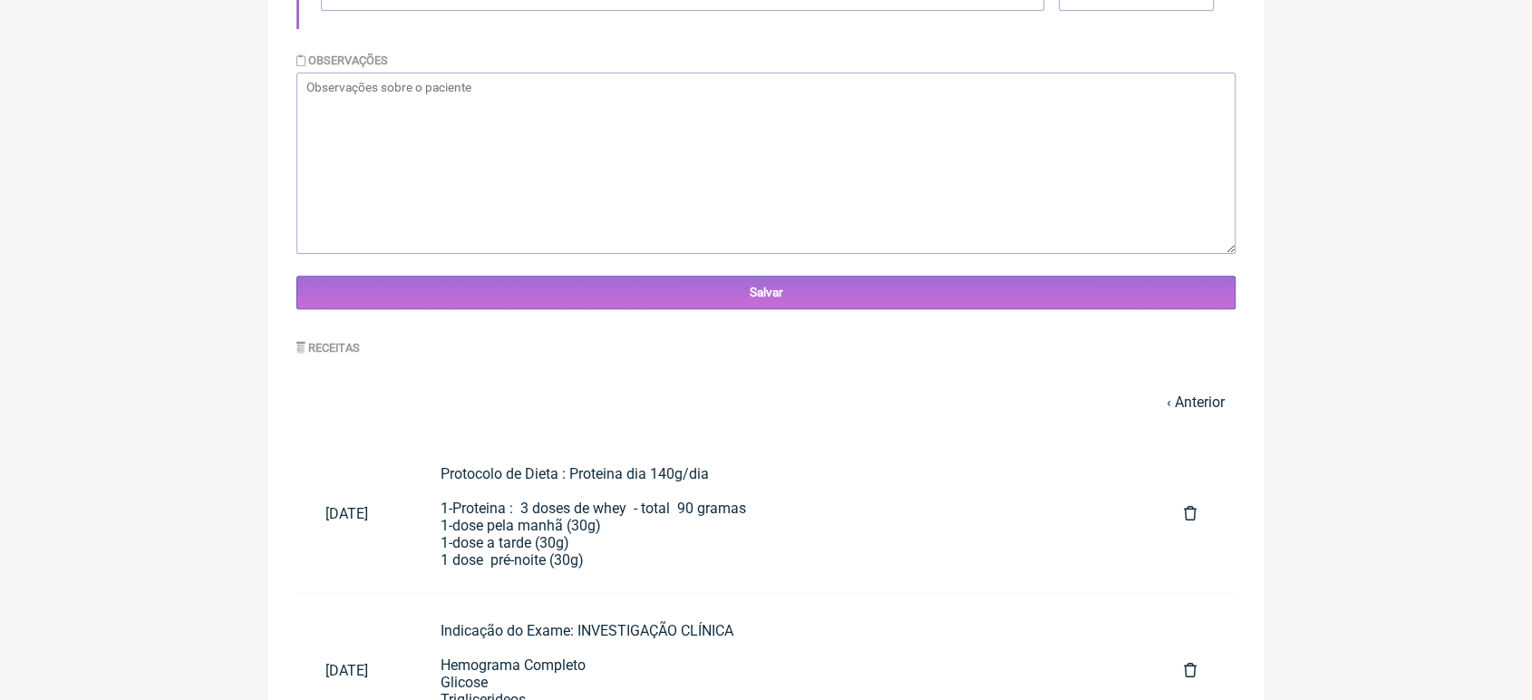
scroll to position [595, 0]
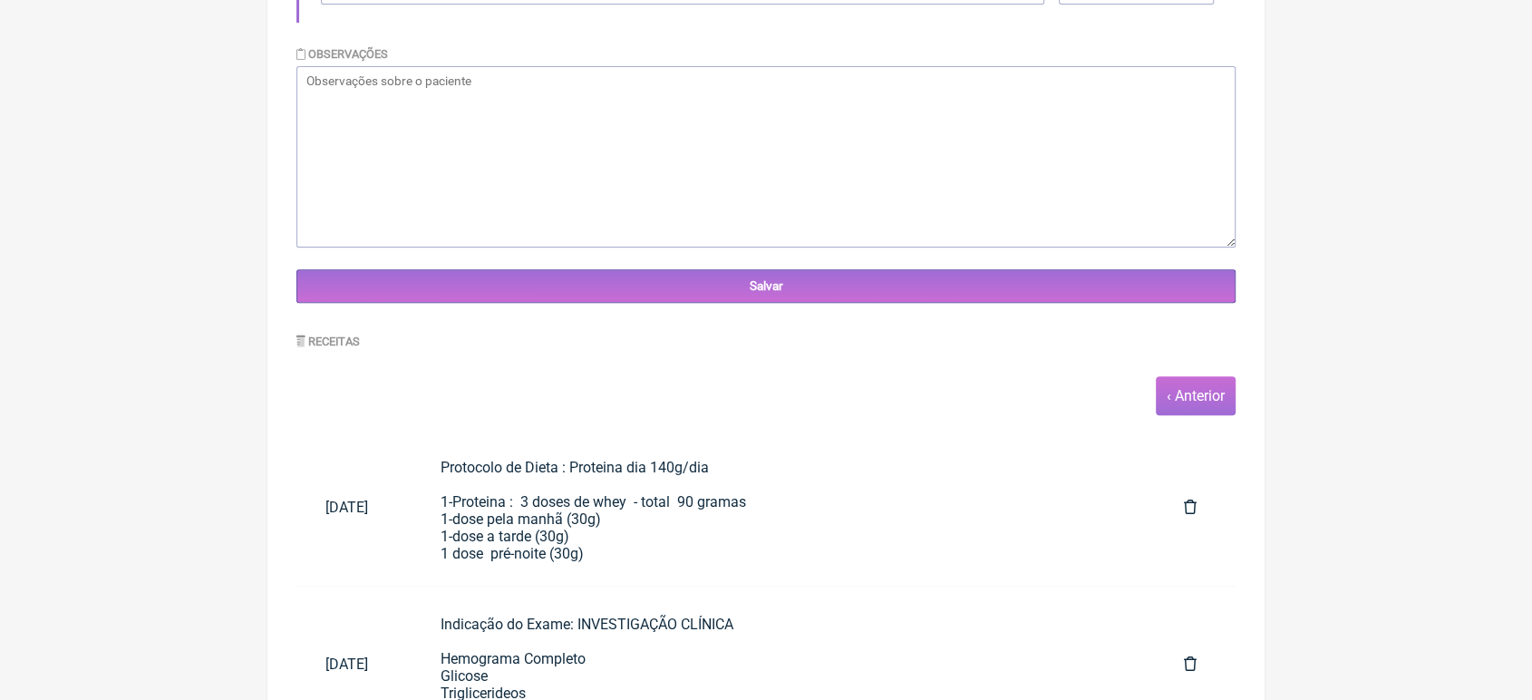
click at [1219, 391] on span "‹ Anterior" at bounding box center [1196, 395] width 80 height 39
click at [1199, 402] on link "‹ Anterior" at bounding box center [1196, 395] width 58 height 17
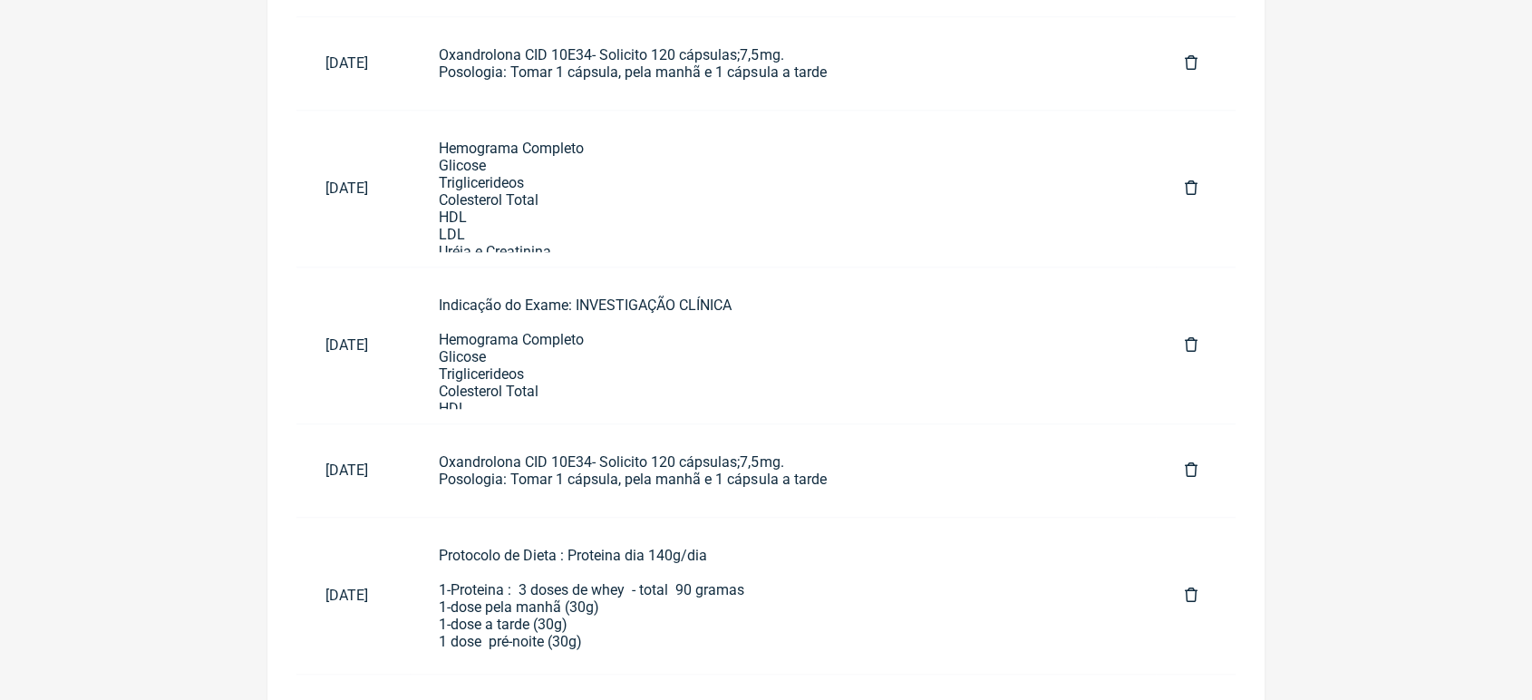
scroll to position [1442, 0]
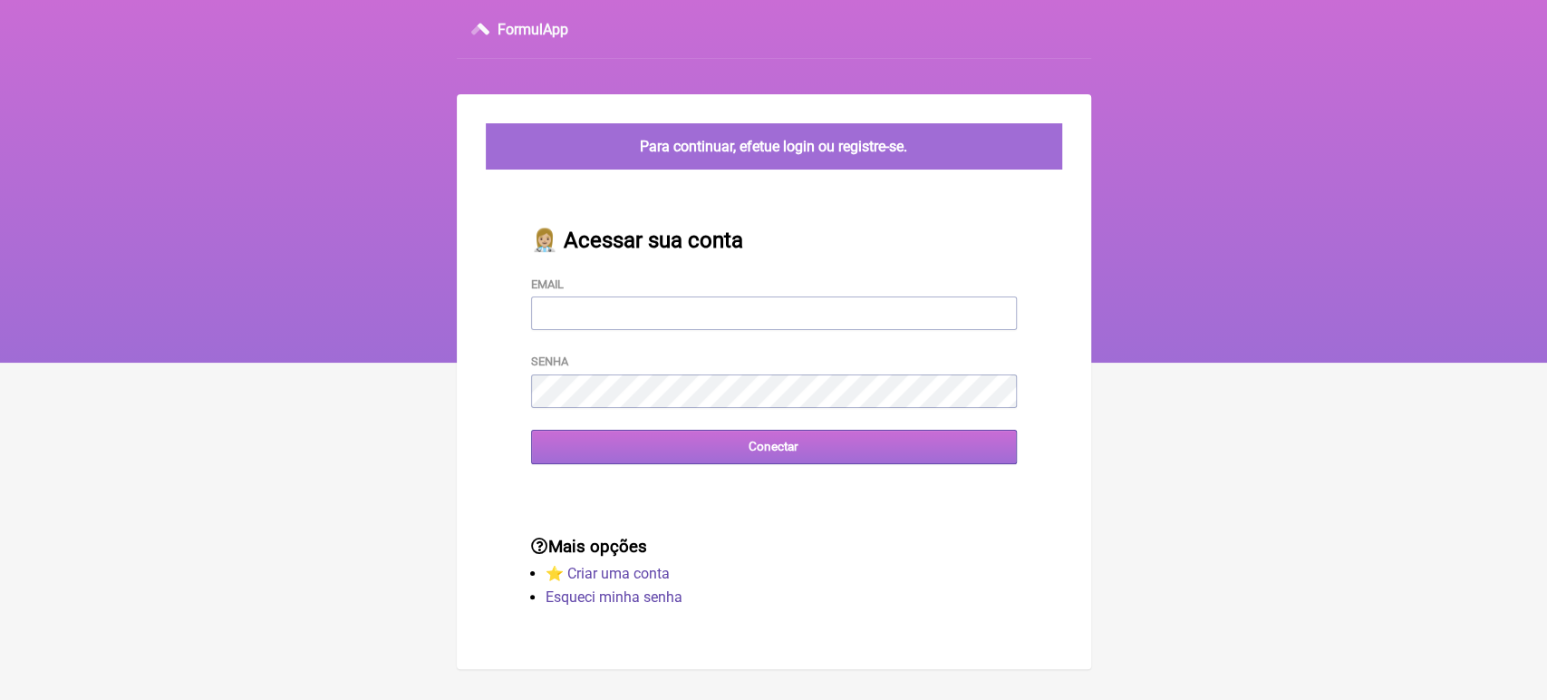
type input "[EMAIL_ADDRESS][DOMAIN_NAME]"
click at [696, 452] on input "Conectar" at bounding box center [774, 447] width 486 height 34
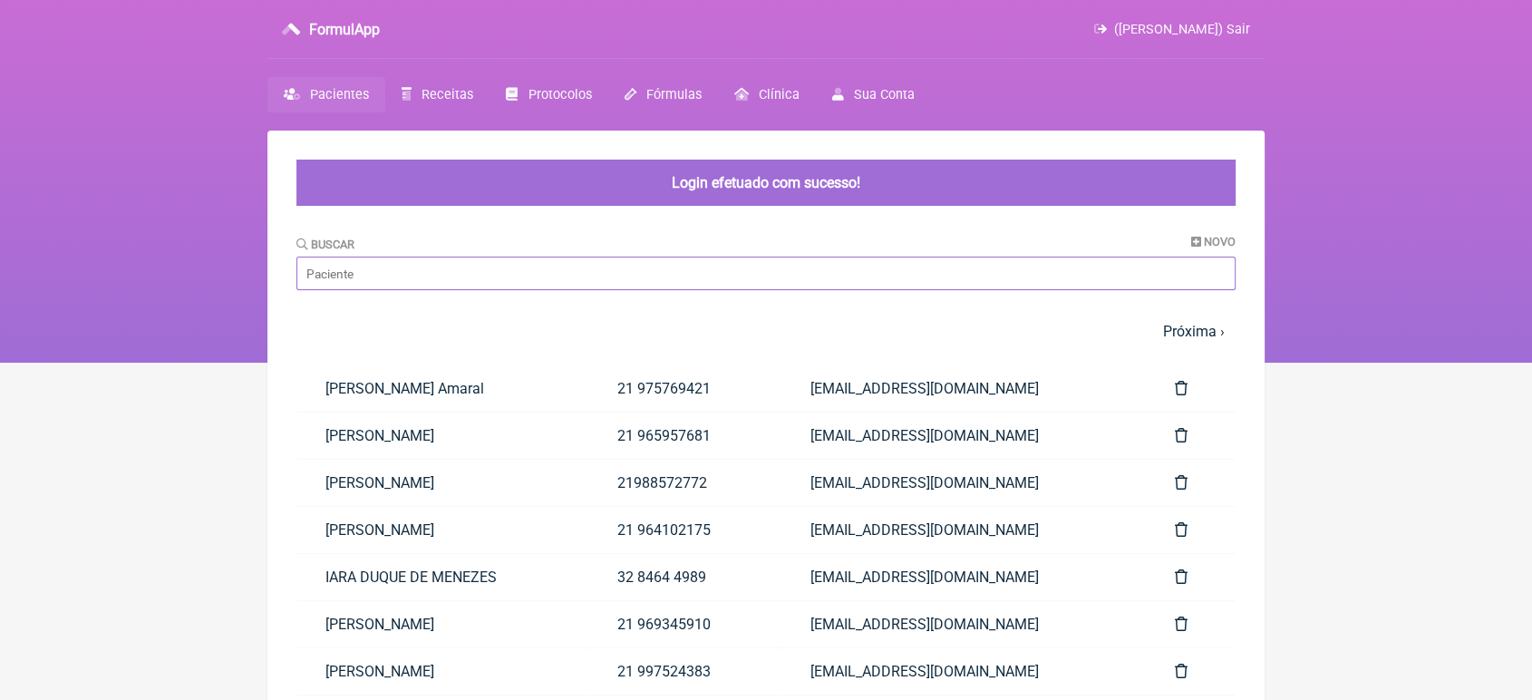
click at [544, 270] on input "Buscar" at bounding box center [765, 274] width 939 height 34
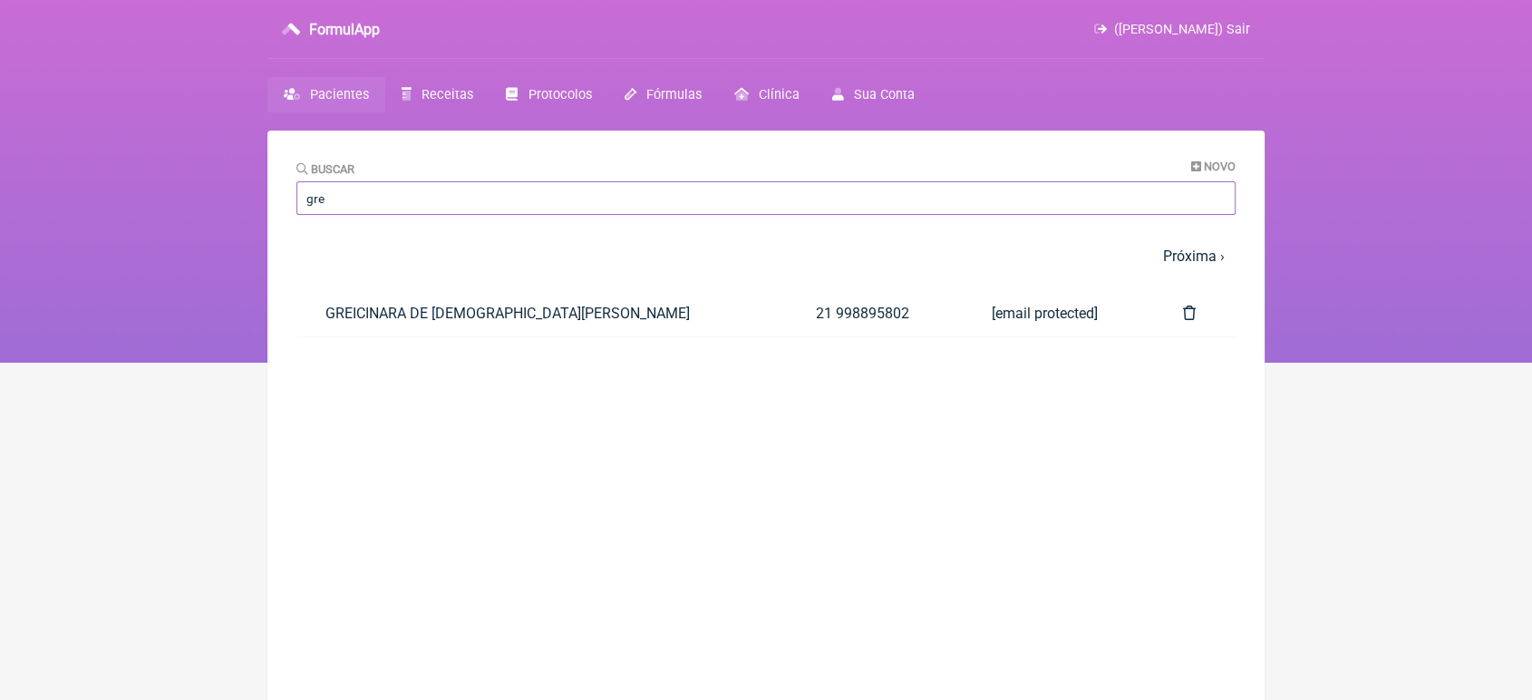
type input "gre"
click at [456, 399] on main "Buscar Novo gre 1 2 3 4 5 … Próxima › Última » Paciente Telefone Email GREICINA…" at bounding box center [765, 481] width 997 height 700
click at [486, 313] on link "GREICINARA DE [DEMOGRAPHIC_DATA][PERSON_NAME]" at bounding box center [541, 313] width 490 height 46
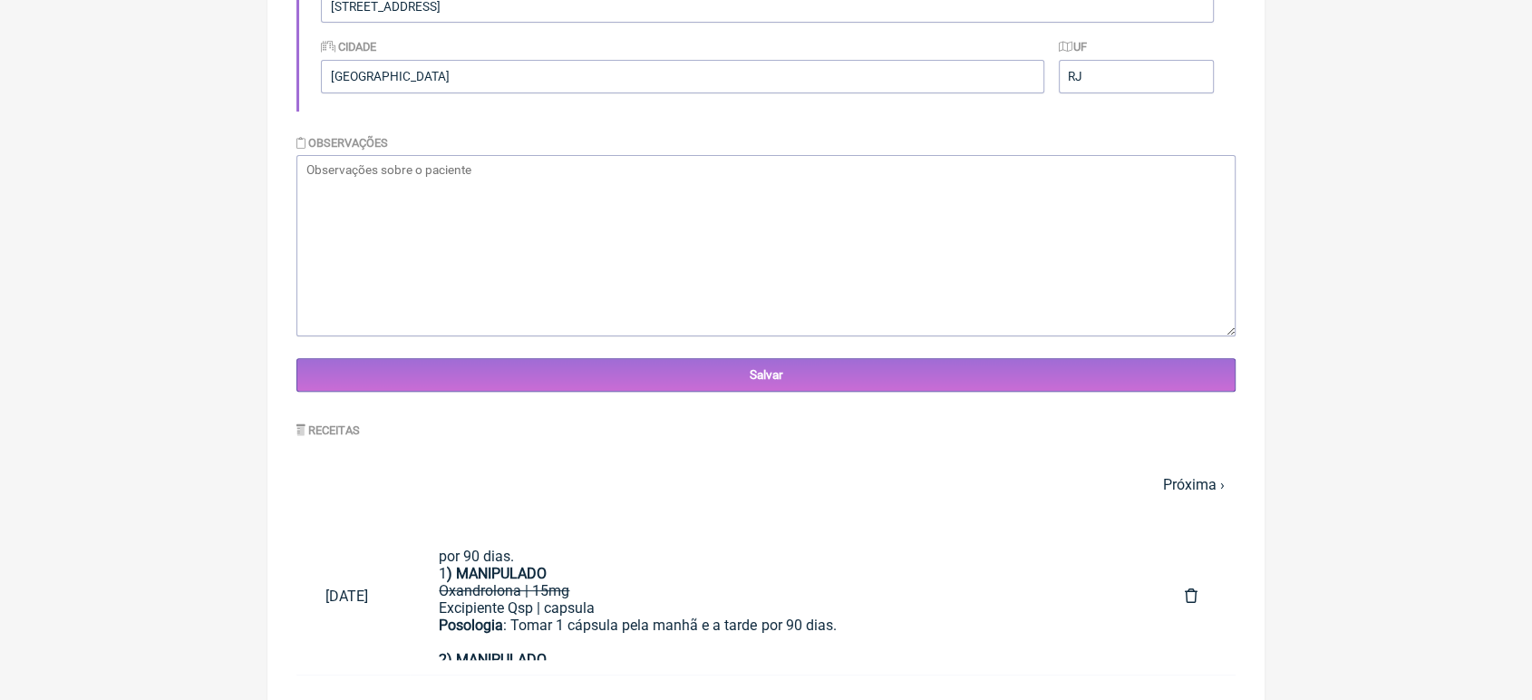
scroll to position [519, 0]
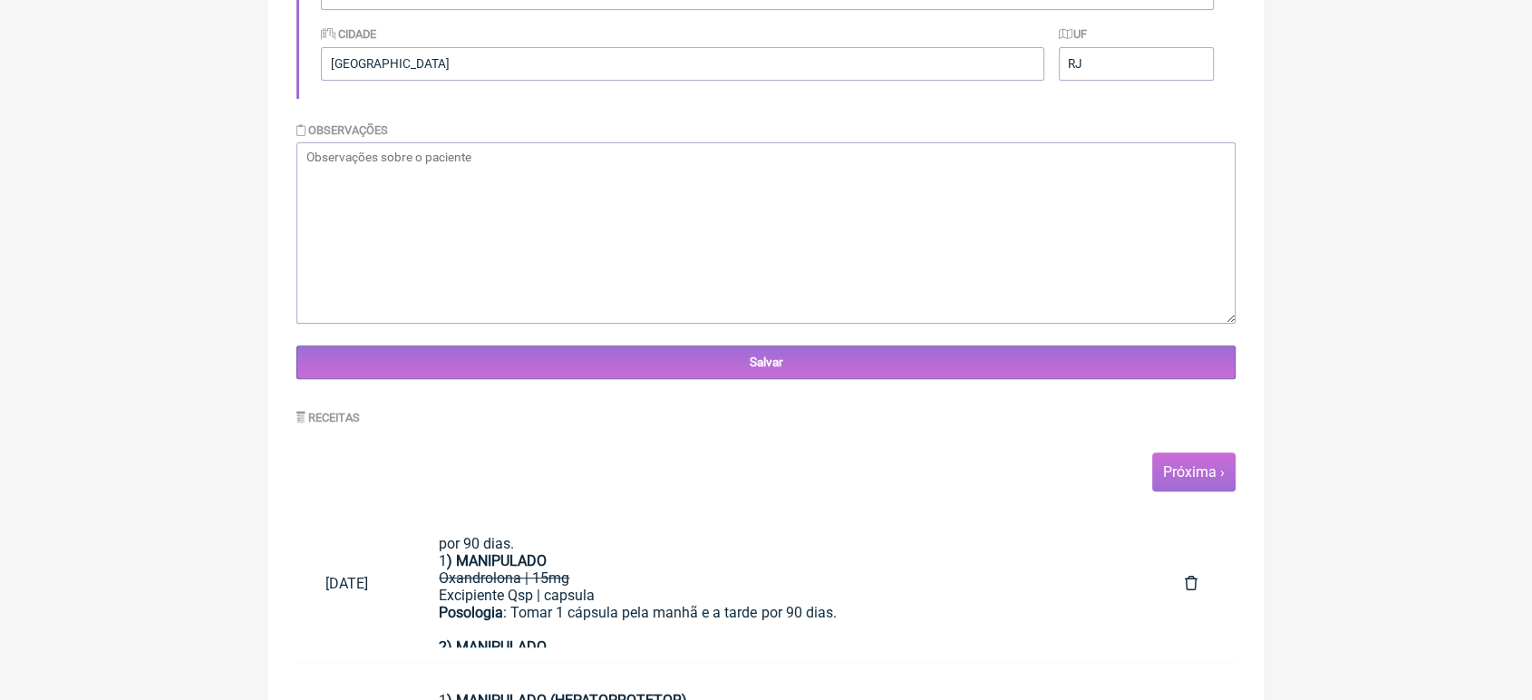
click at [1177, 491] on span "Próxima ›" at bounding box center [1193, 471] width 83 height 39
click at [1197, 479] on link "Próxima ›" at bounding box center [1194, 471] width 62 height 17
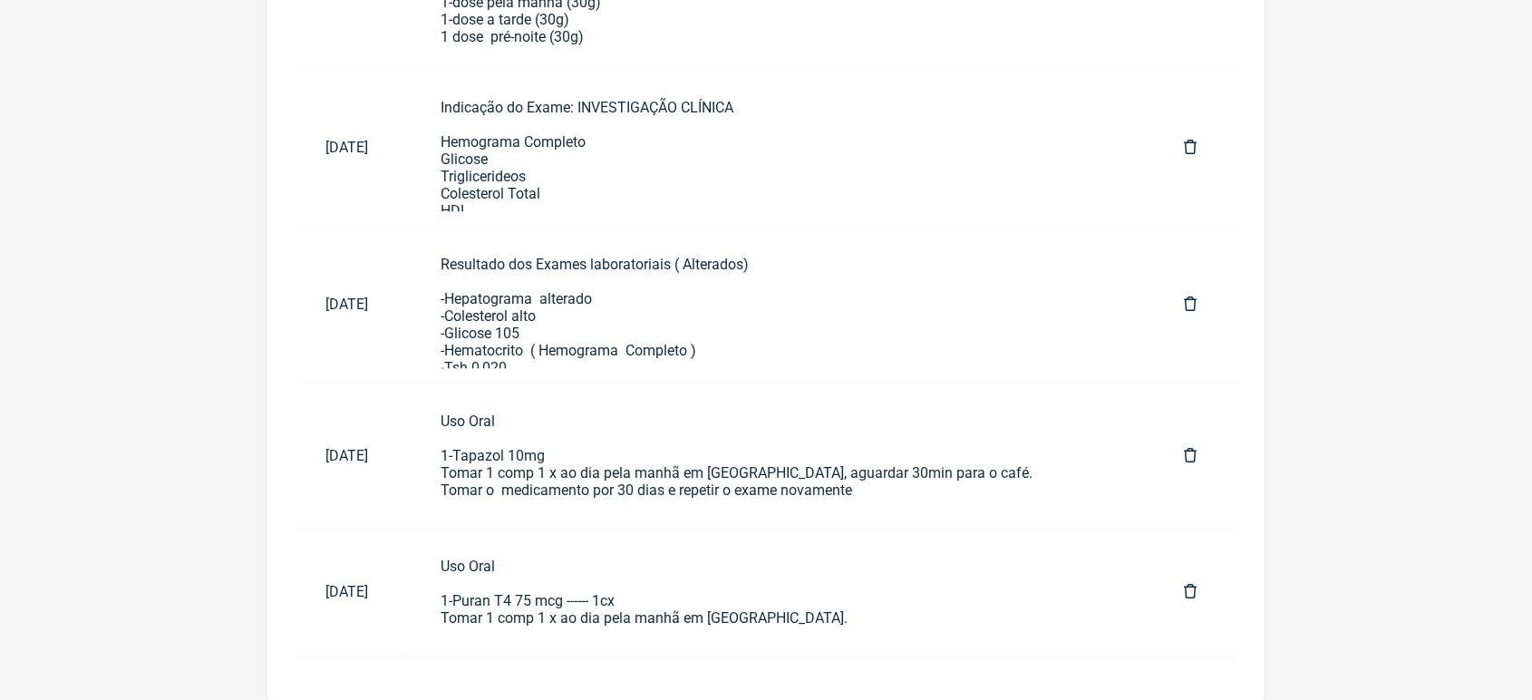
scroll to position [1123, 0]
click at [834, 629] on link "Uso Oral 1-Puran T4 75 mcg ------ 1cx Tomar 1 comp 1 x ao dia pela manhã em jej…" at bounding box center [783, 592] width 743 height 98
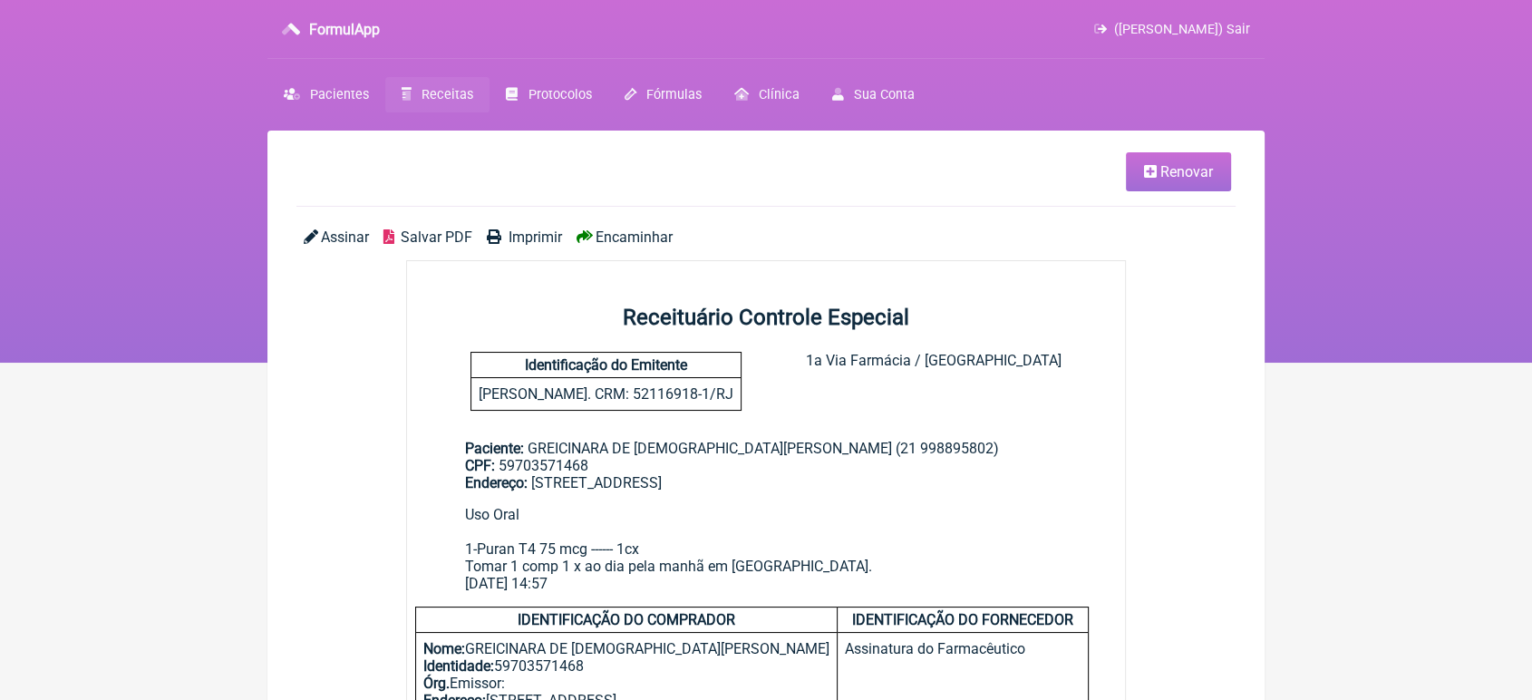
click at [642, 240] on span "Encaminhar" at bounding box center [634, 236] width 77 height 17
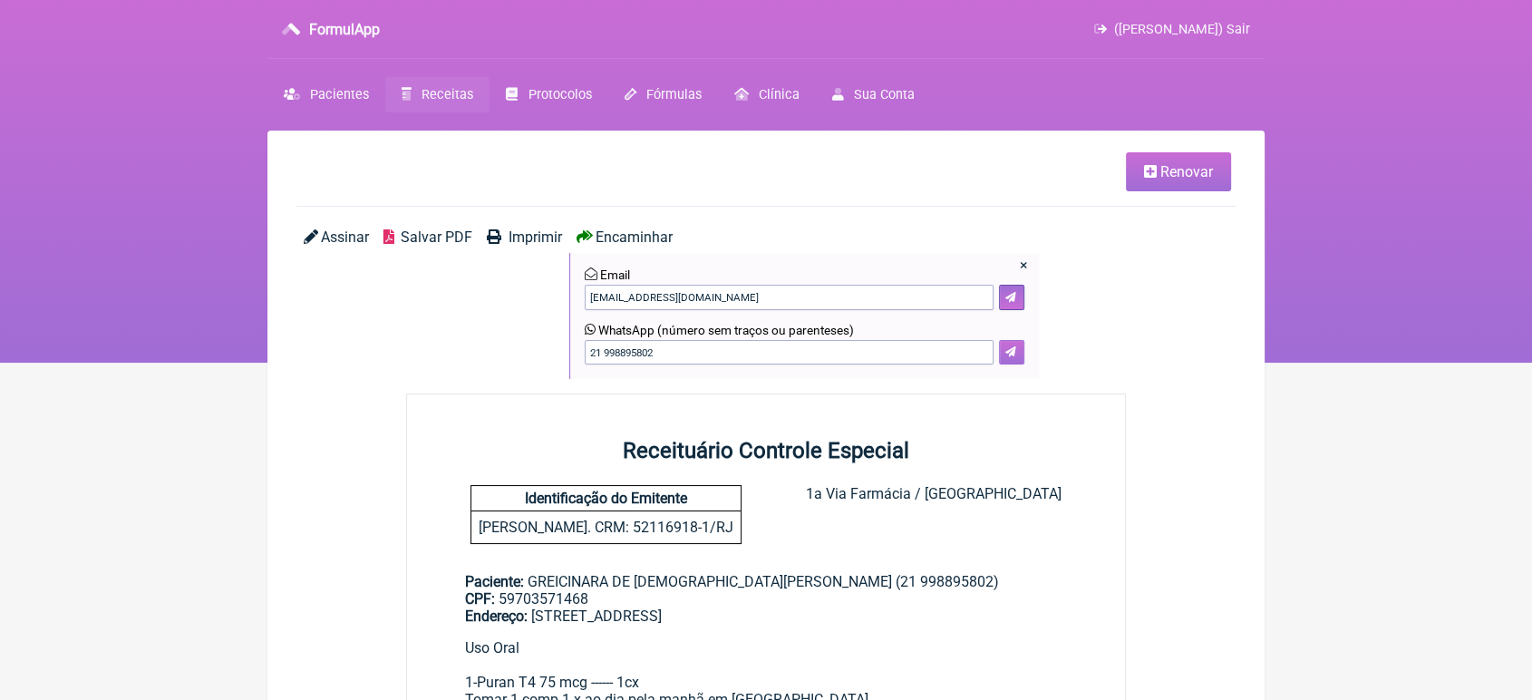
click at [1016, 354] on button at bounding box center [1011, 352] width 25 height 25
